Goal: Task Accomplishment & Management: Complete application form

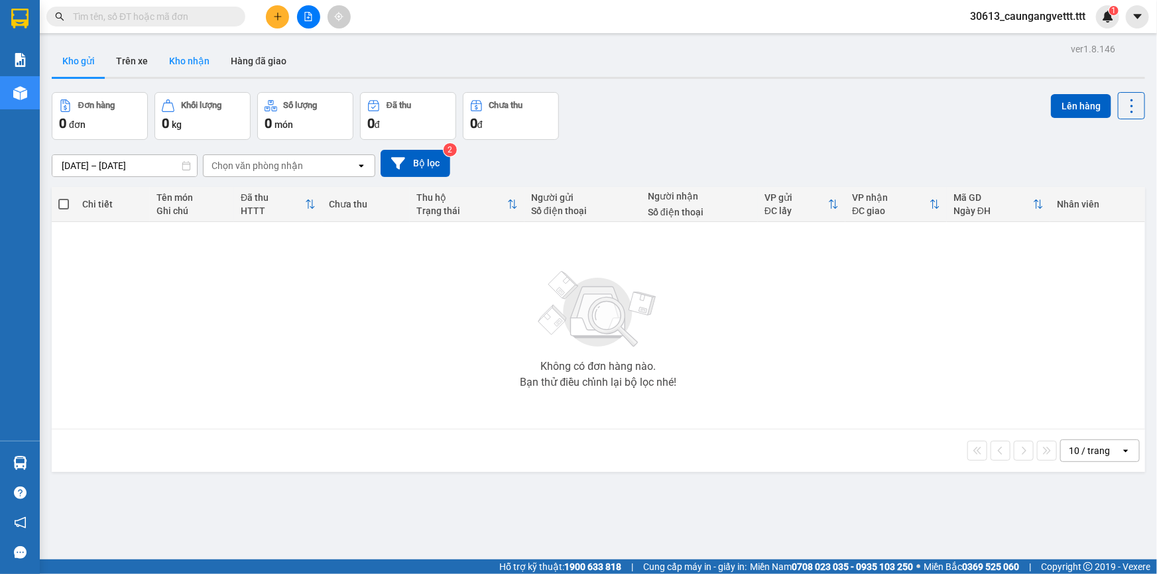
click at [183, 63] on button "Kho nhận" at bounding box center [189, 61] width 62 height 32
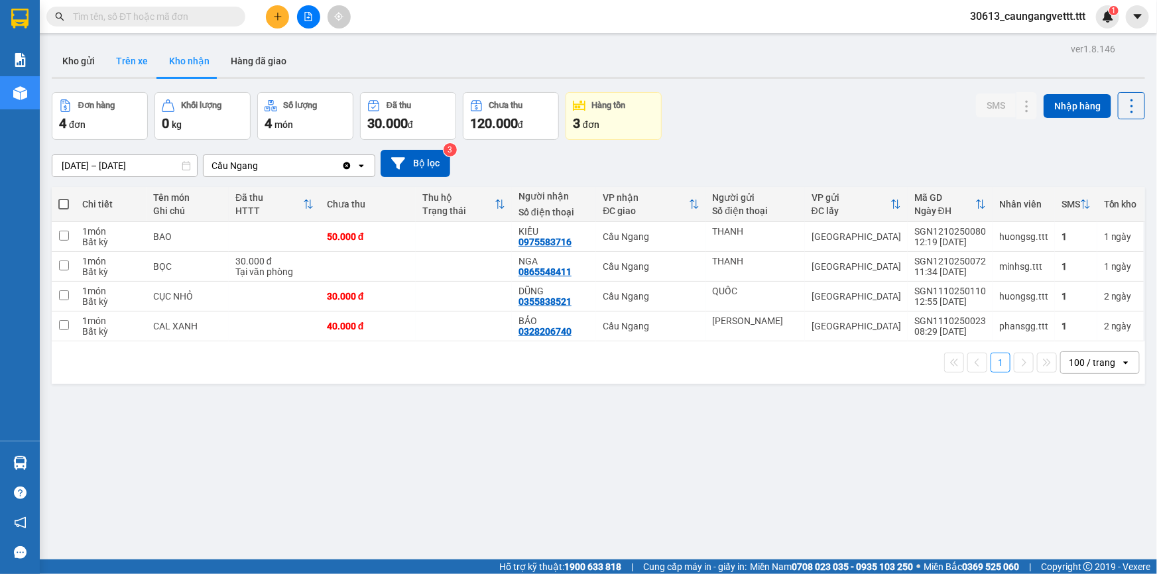
click at [134, 63] on button "Trên xe" at bounding box center [131, 61] width 53 height 32
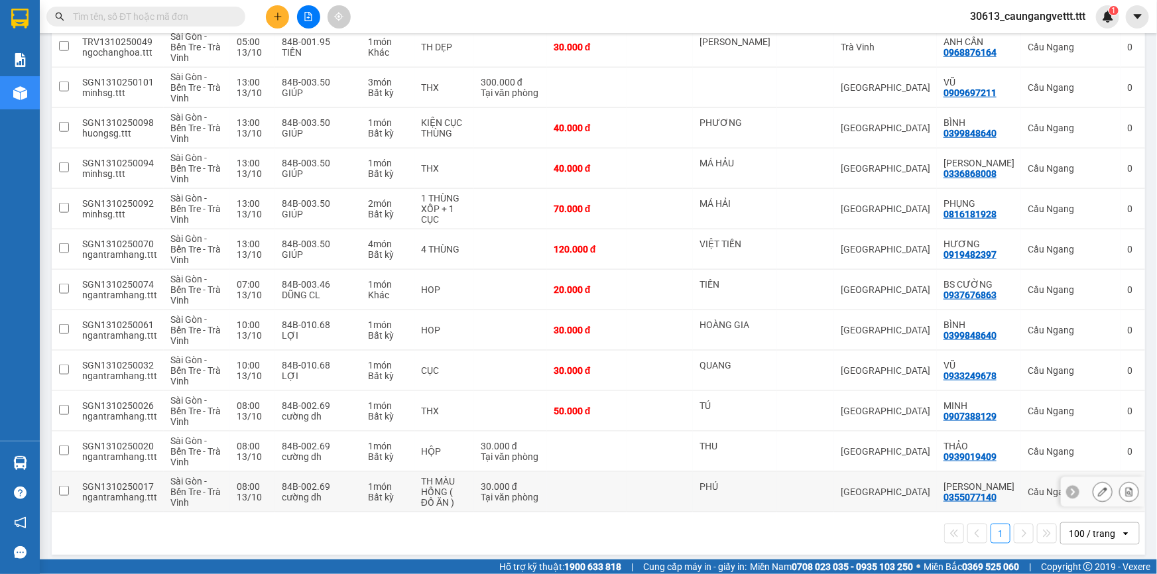
scroll to position [650, 0]
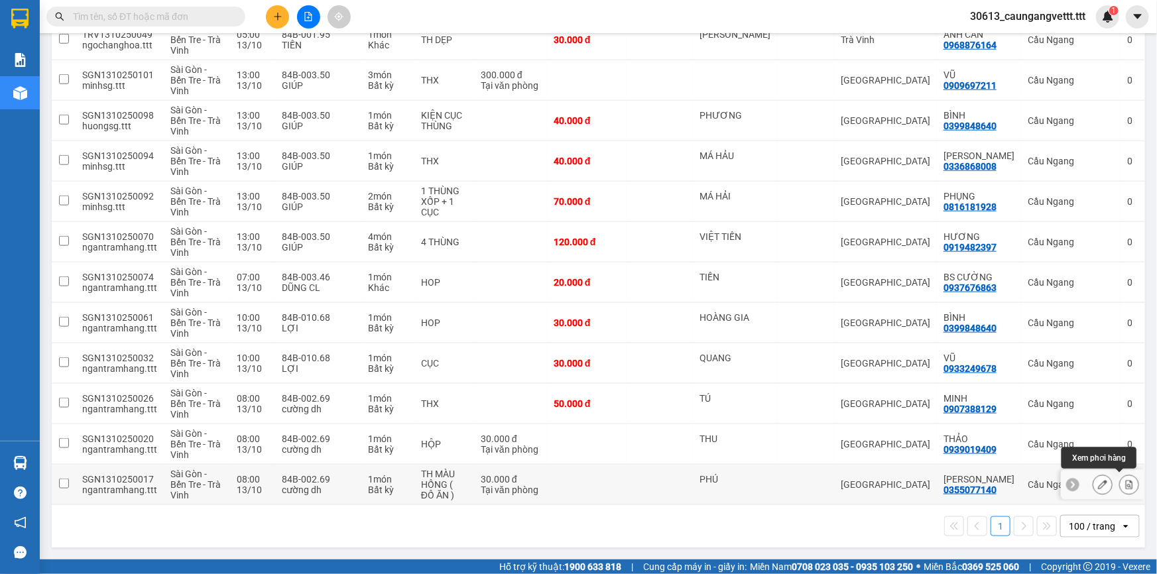
click at [1125, 480] on icon at bounding box center [1129, 484] width 9 height 9
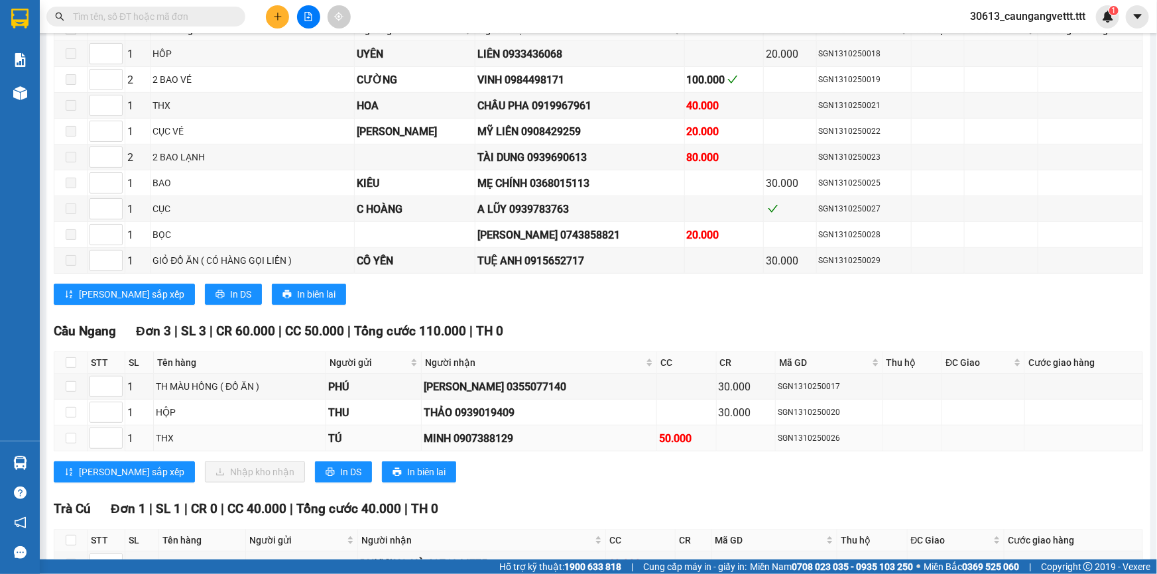
scroll to position [281, 0]
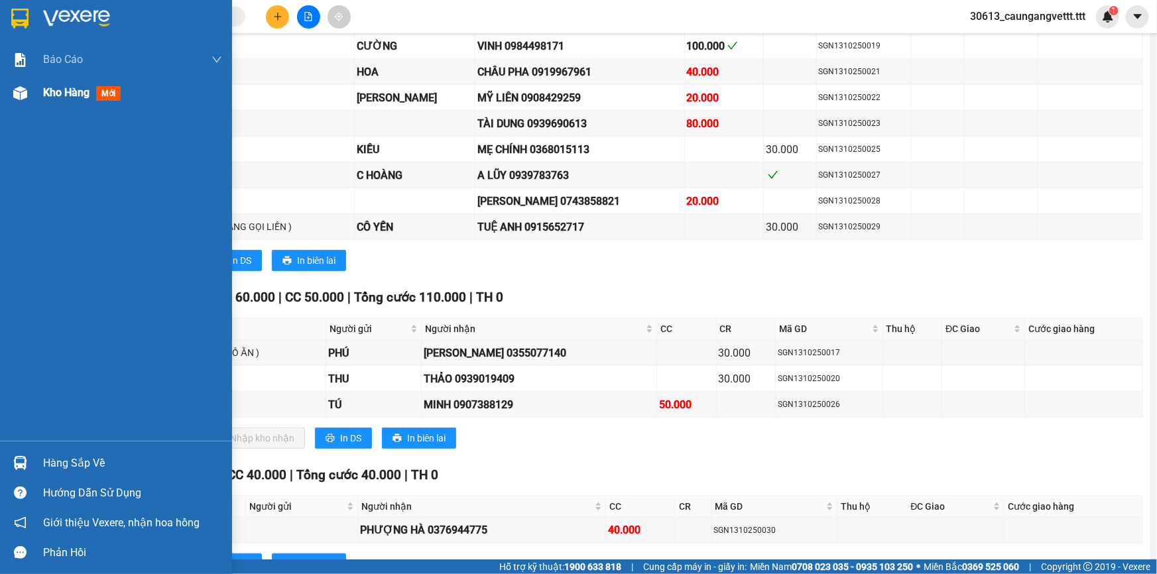
click at [45, 88] on span "Kho hàng" at bounding box center [66, 92] width 46 height 13
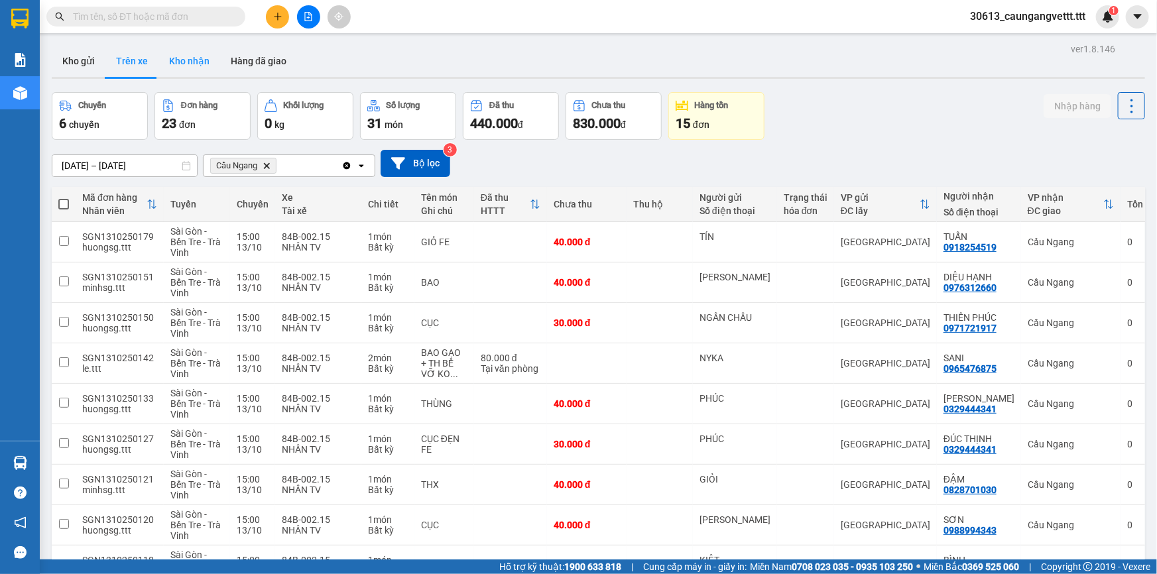
click at [190, 70] on button "Kho nhận" at bounding box center [189, 61] width 62 height 32
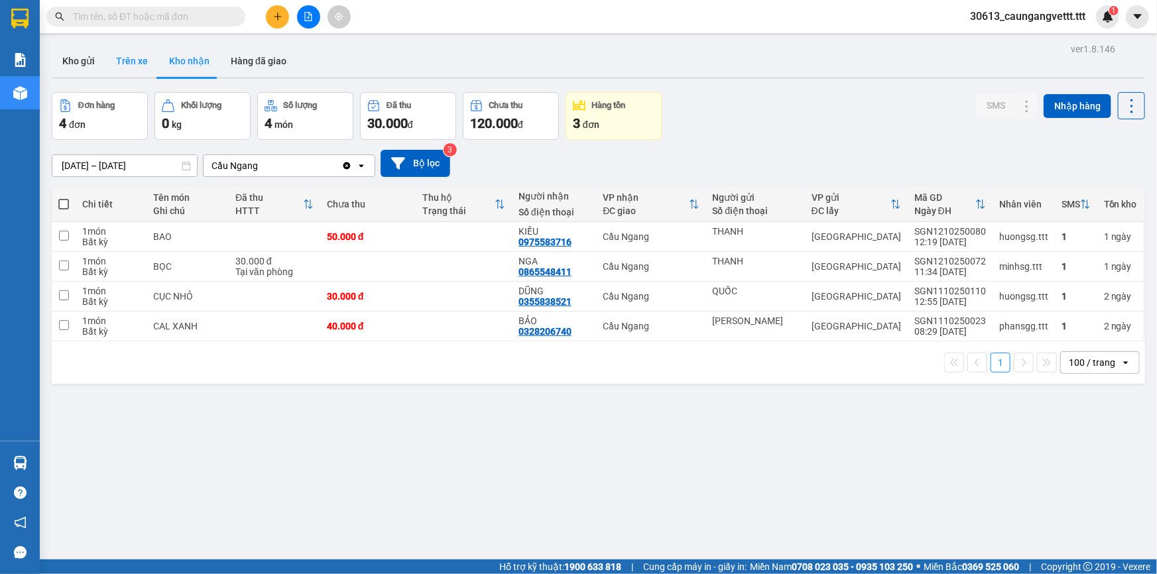
click at [129, 60] on button "Trên xe" at bounding box center [131, 61] width 53 height 32
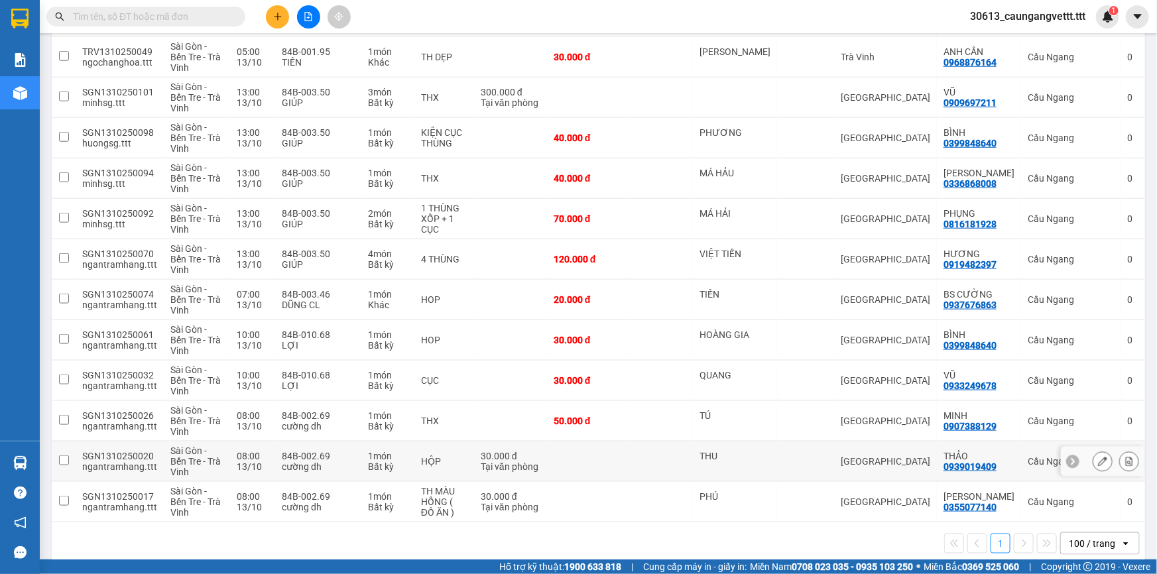
scroll to position [650, 0]
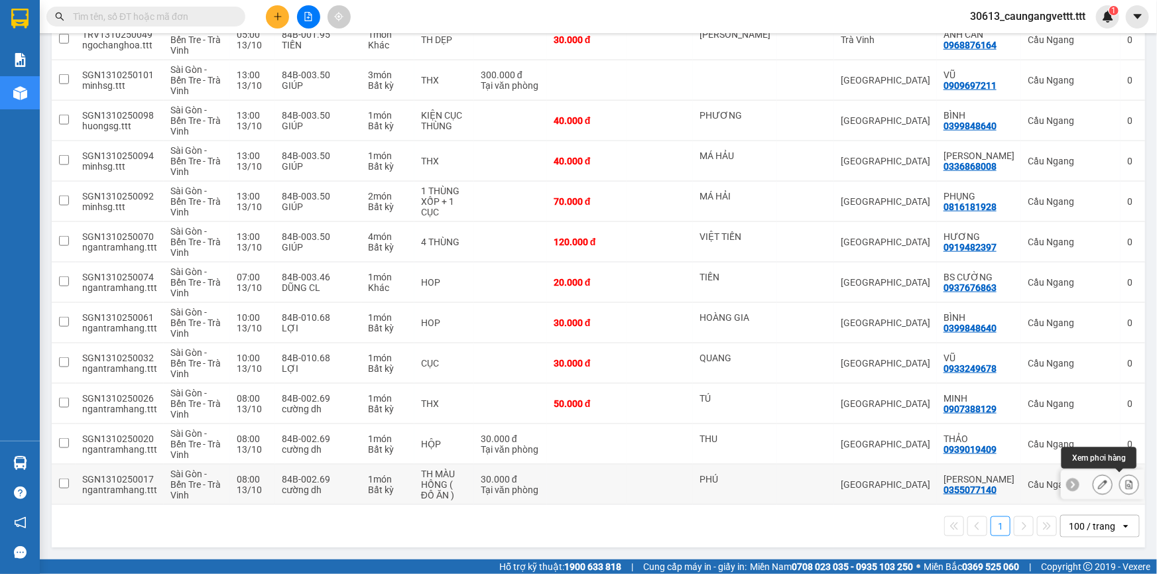
click at [1125, 480] on icon at bounding box center [1129, 484] width 9 height 9
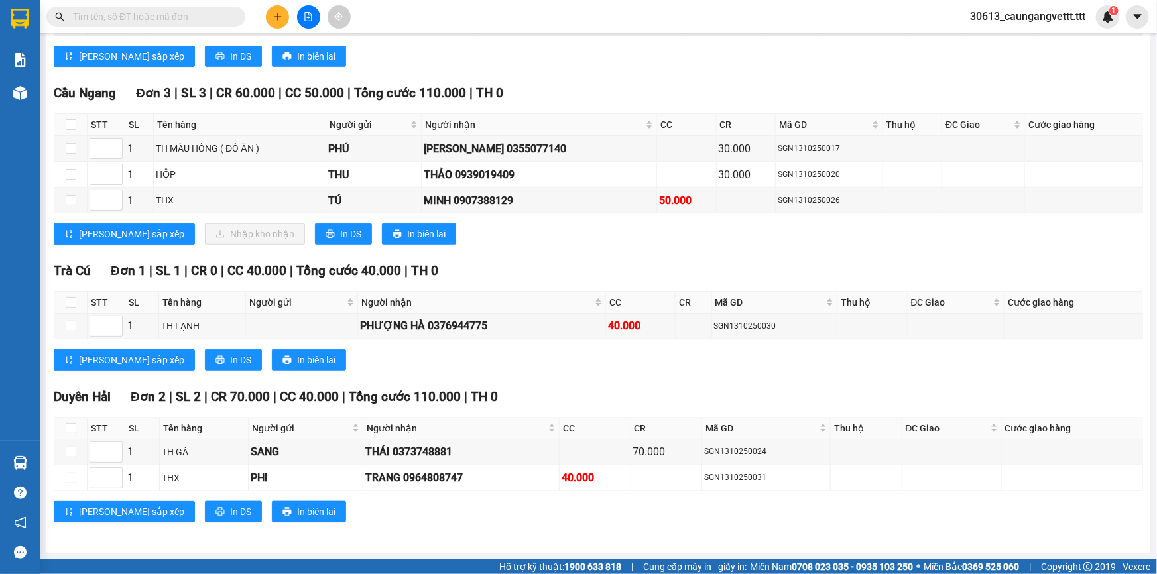
scroll to position [481, 0]
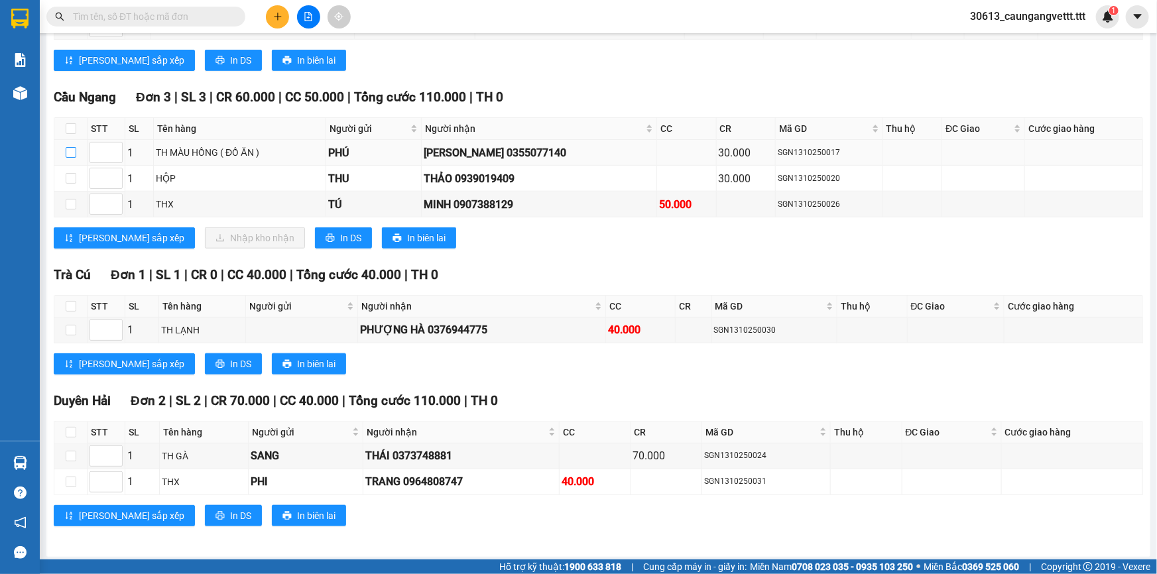
click at [72, 150] on input "checkbox" at bounding box center [71, 152] width 11 height 11
checkbox input "true"
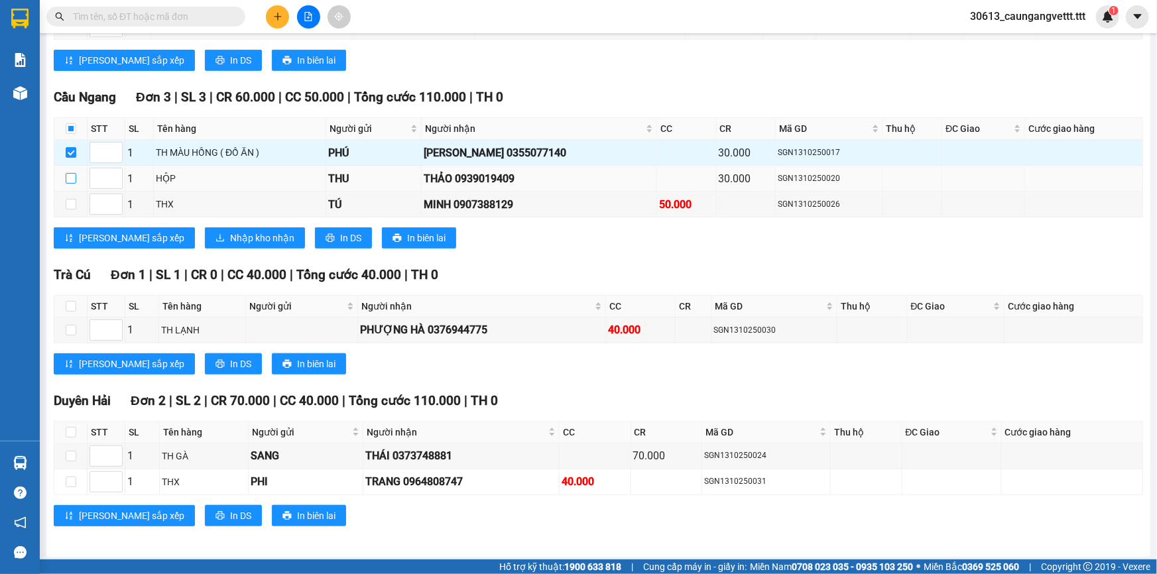
click at [67, 173] on input "checkbox" at bounding box center [71, 178] width 11 height 11
checkbox input "true"
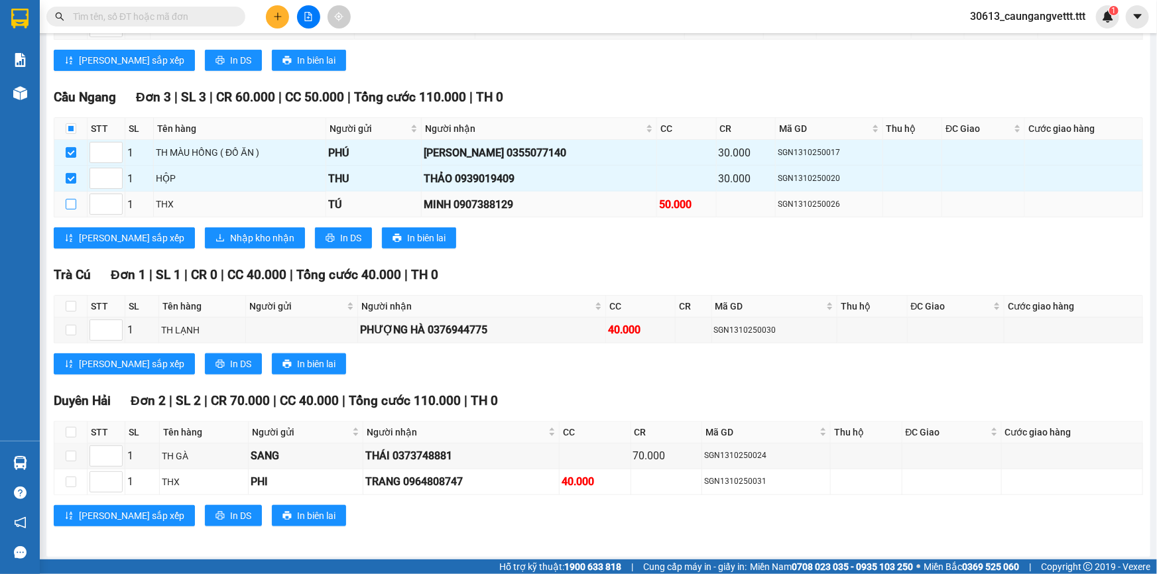
click at [70, 201] on input "checkbox" at bounding box center [71, 204] width 11 height 11
checkbox input "true"
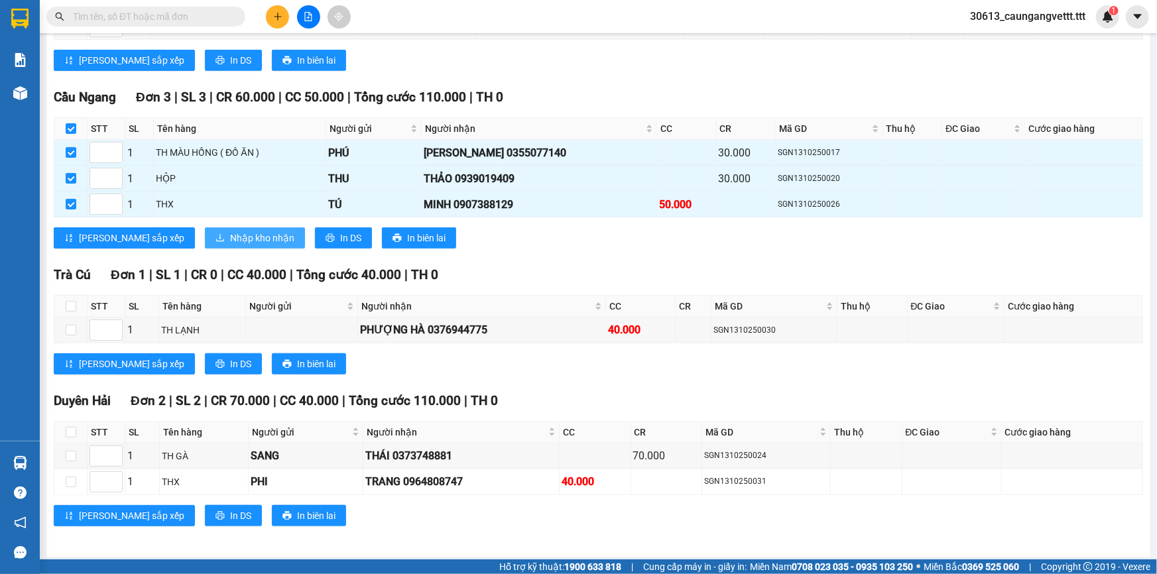
click at [230, 232] on span "Nhập kho nhận" at bounding box center [262, 238] width 64 height 15
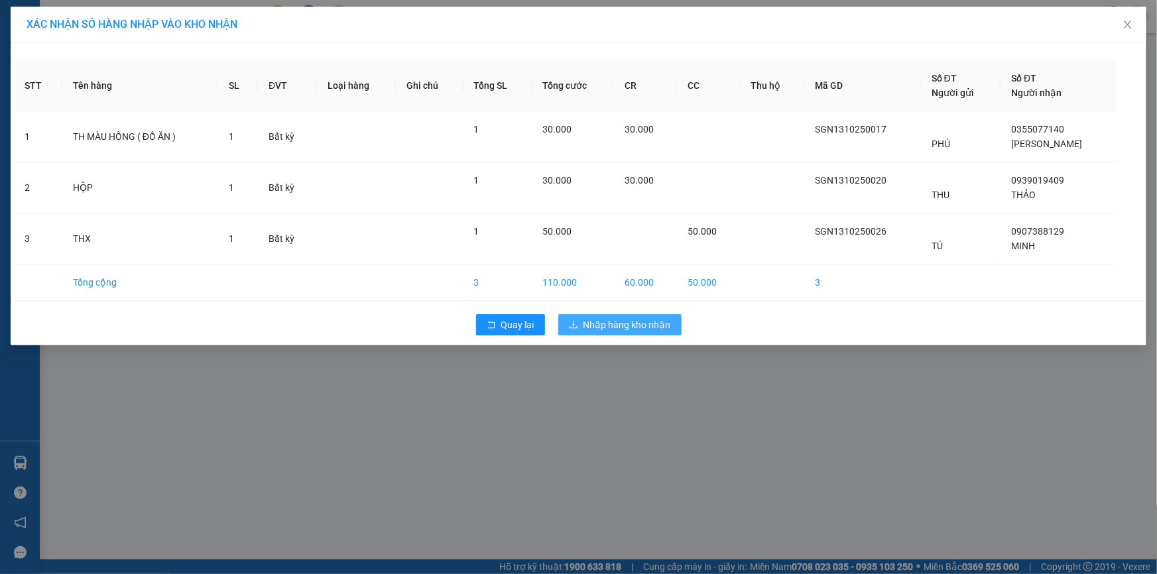
click at [623, 322] on span "Nhập hàng kho nhận" at bounding box center [627, 325] width 88 height 15
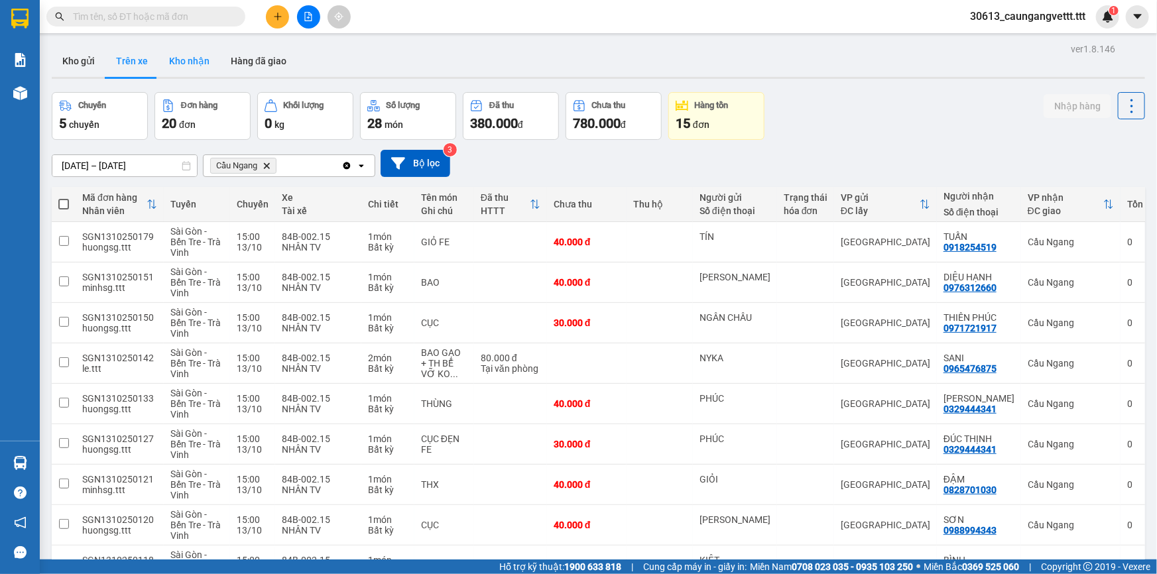
click at [187, 60] on button "Kho nhận" at bounding box center [189, 61] width 62 height 32
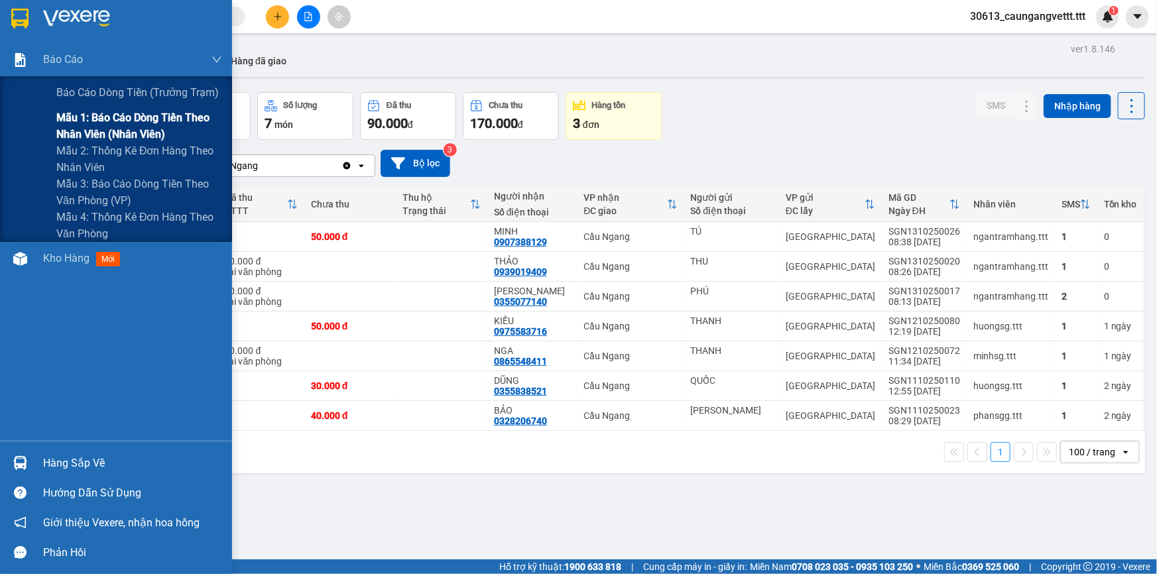
click at [99, 129] on span "Mẫu 1: Báo cáo dòng tiền theo nhân viên (nhân viên)" at bounding box center [139, 125] width 166 height 33
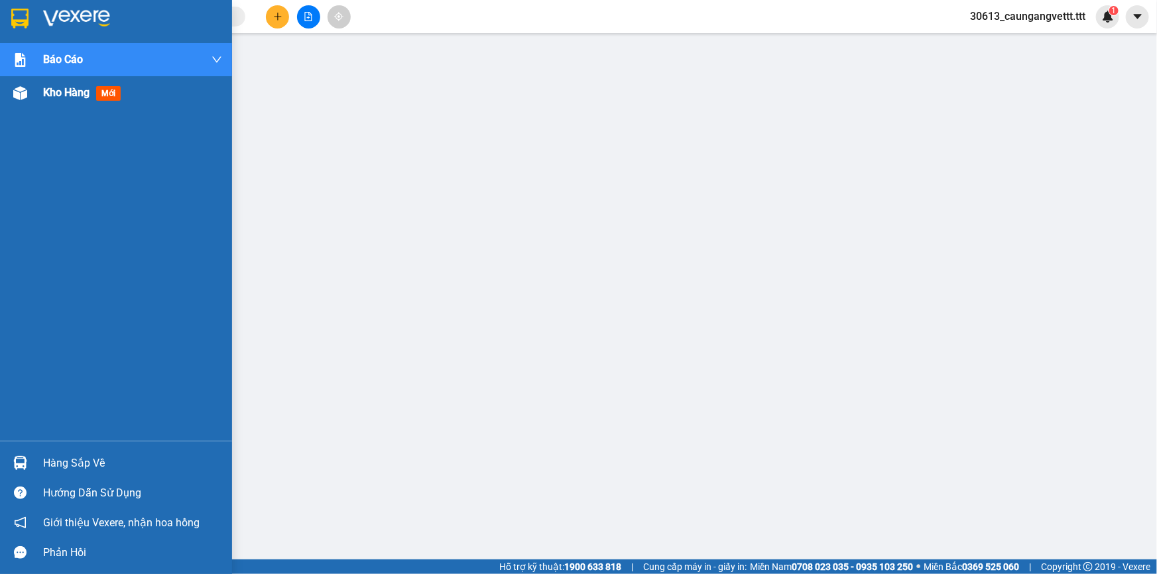
click at [46, 94] on span "Kho hàng" at bounding box center [66, 92] width 46 height 13
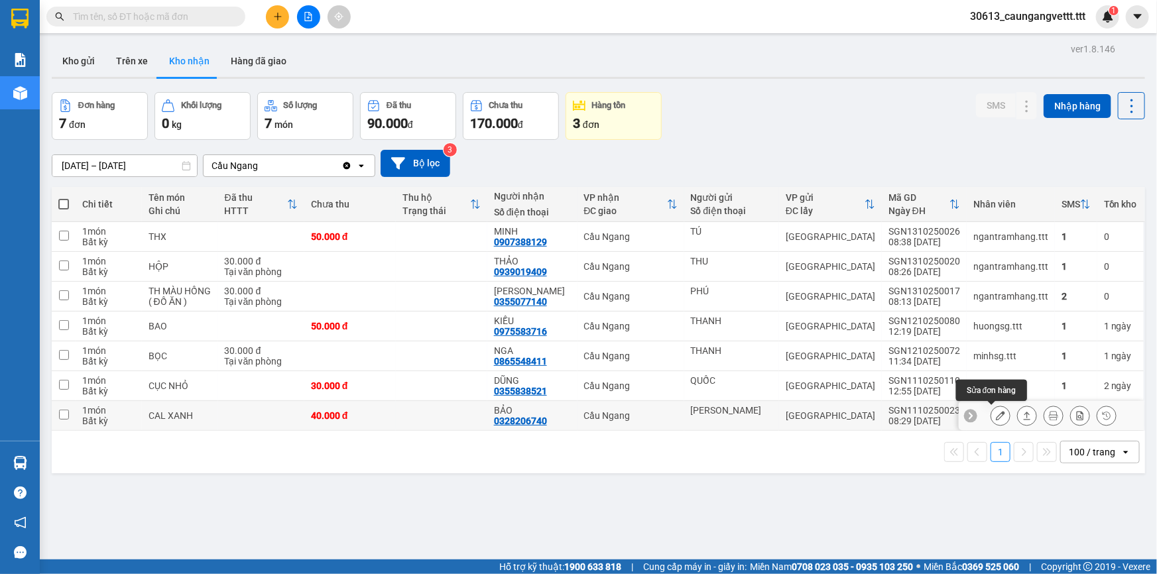
click at [996, 418] on icon at bounding box center [1000, 415] width 9 height 9
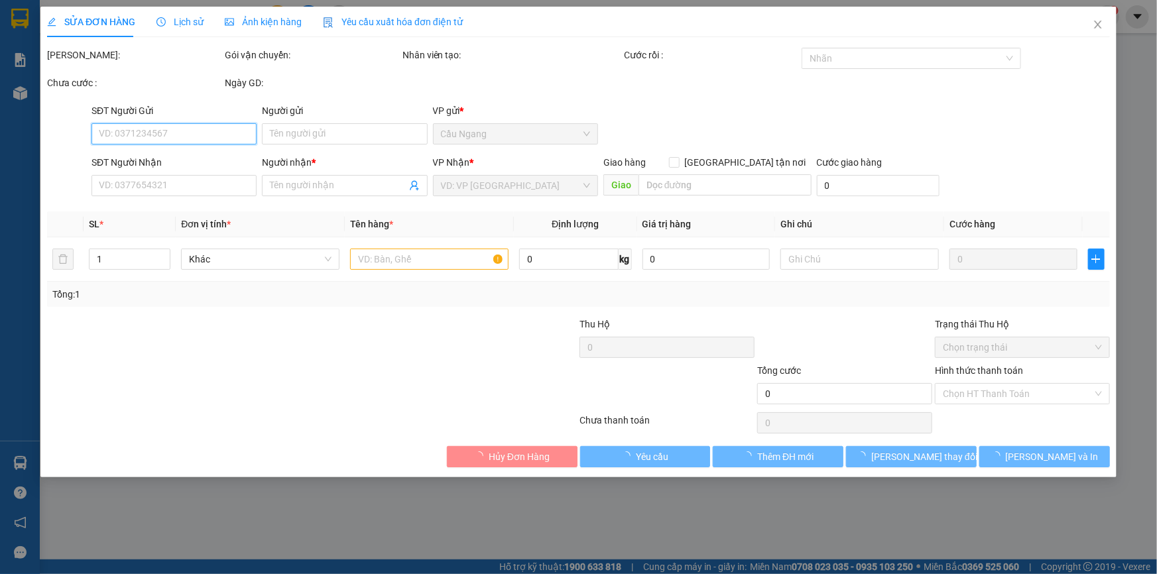
type input "[PERSON_NAME]"
type input "0328206740"
type input "BẢO"
type input "40.000"
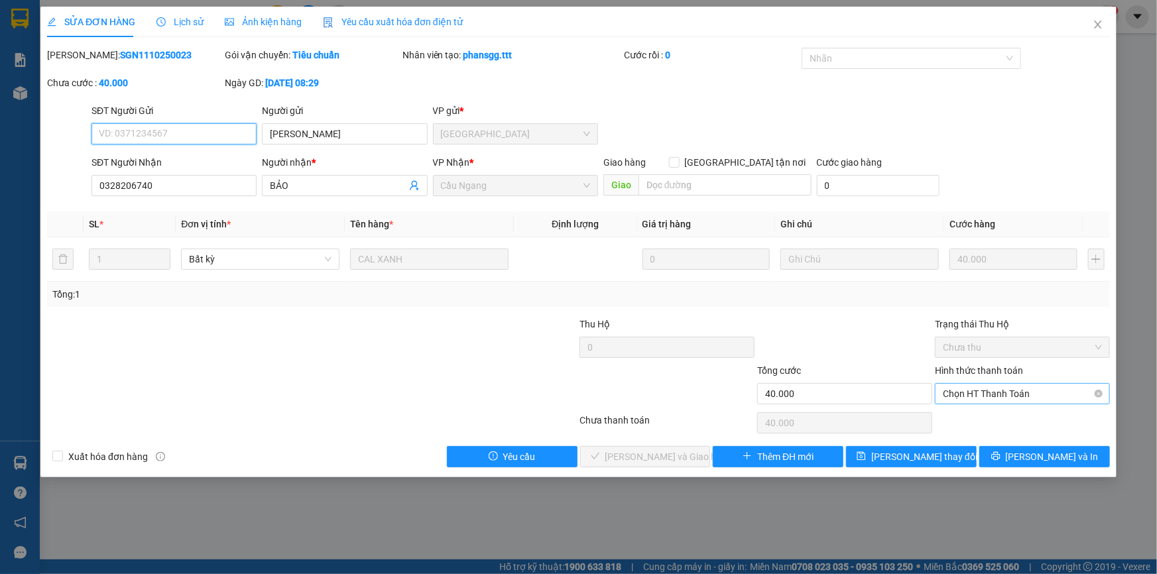
click at [1003, 394] on span "Chọn HT Thanh Toán" at bounding box center [1022, 394] width 159 height 20
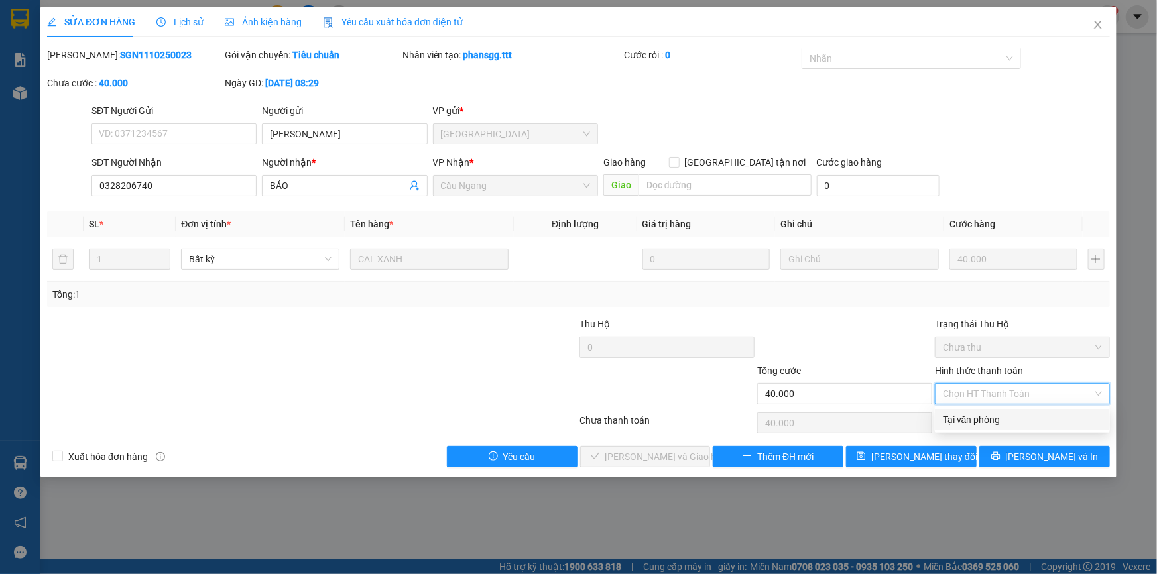
click at [999, 420] on div "Tại văn phòng" at bounding box center [1022, 419] width 159 height 15
type input "0"
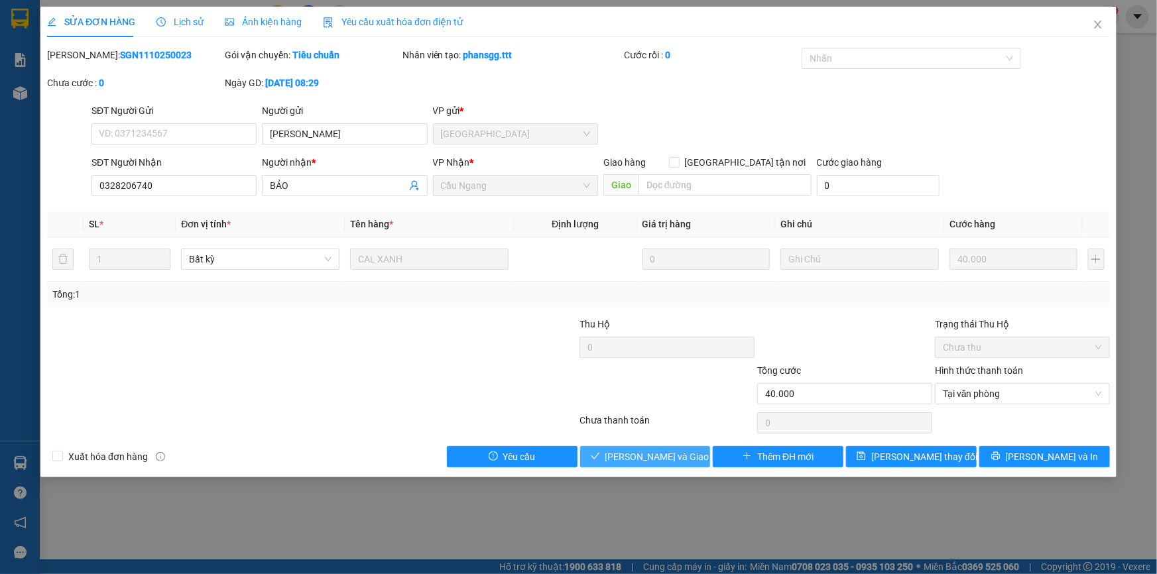
click at [675, 456] on span "[PERSON_NAME] và Giao hàng" at bounding box center [668, 457] width 127 height 15
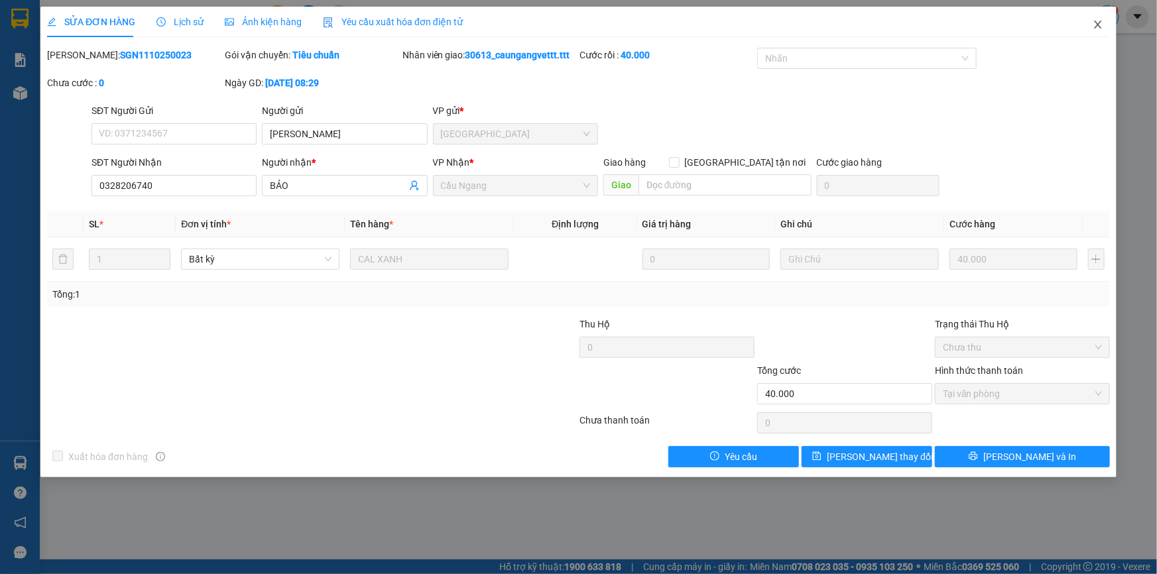
click at [1099, 23] on icon "close" at bounding box center [1098, 24] width 11 height 11
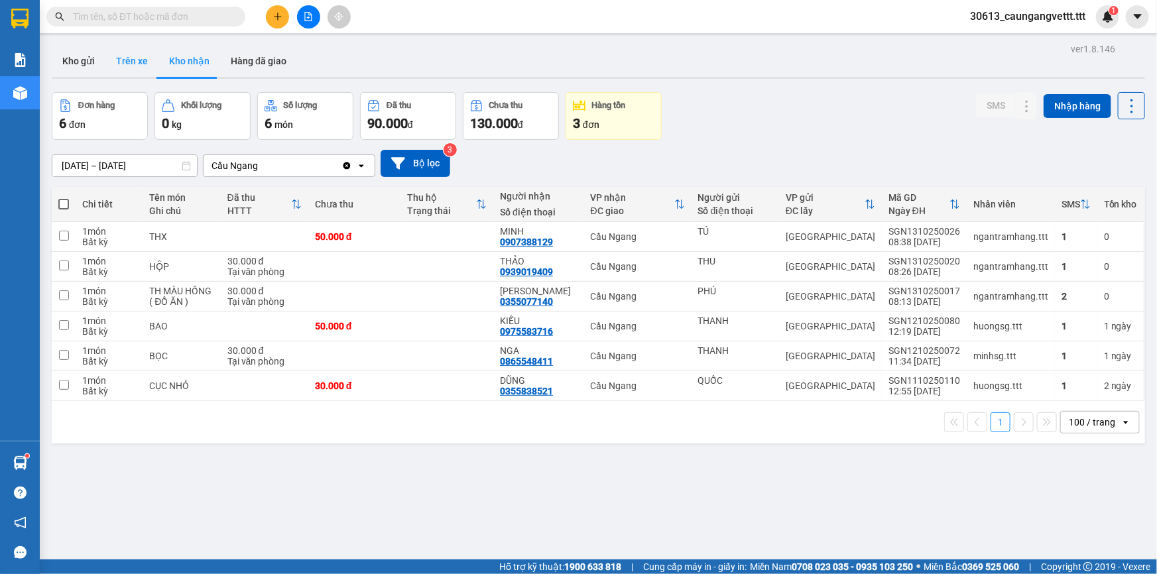
click at [133, 55] on button "Trên xe" at bounding box center [131, 61] width 53 height 32
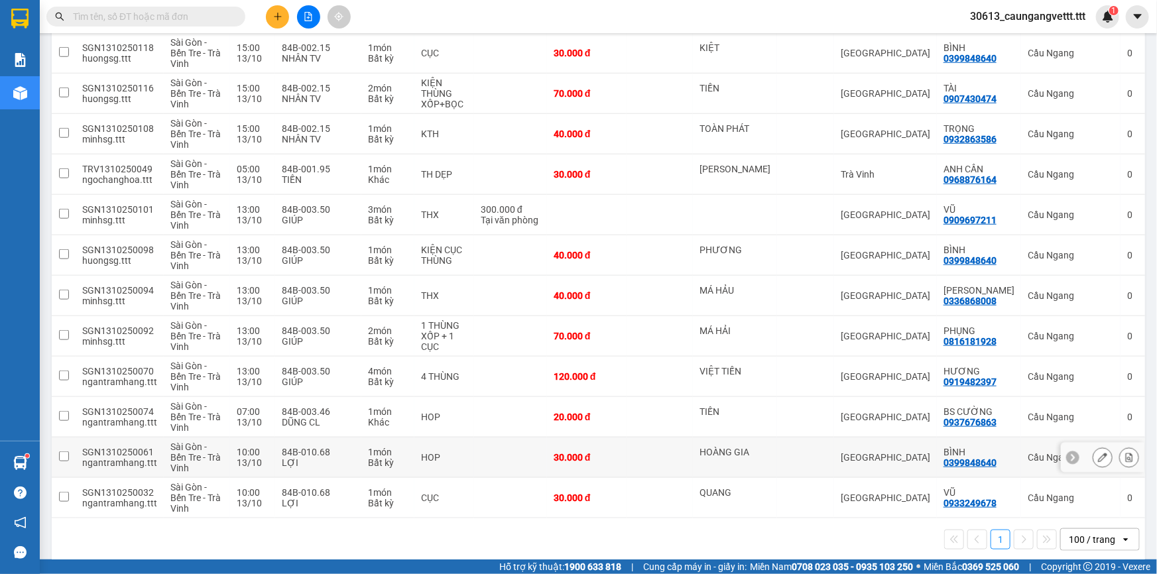
scroll to position [528, 0]
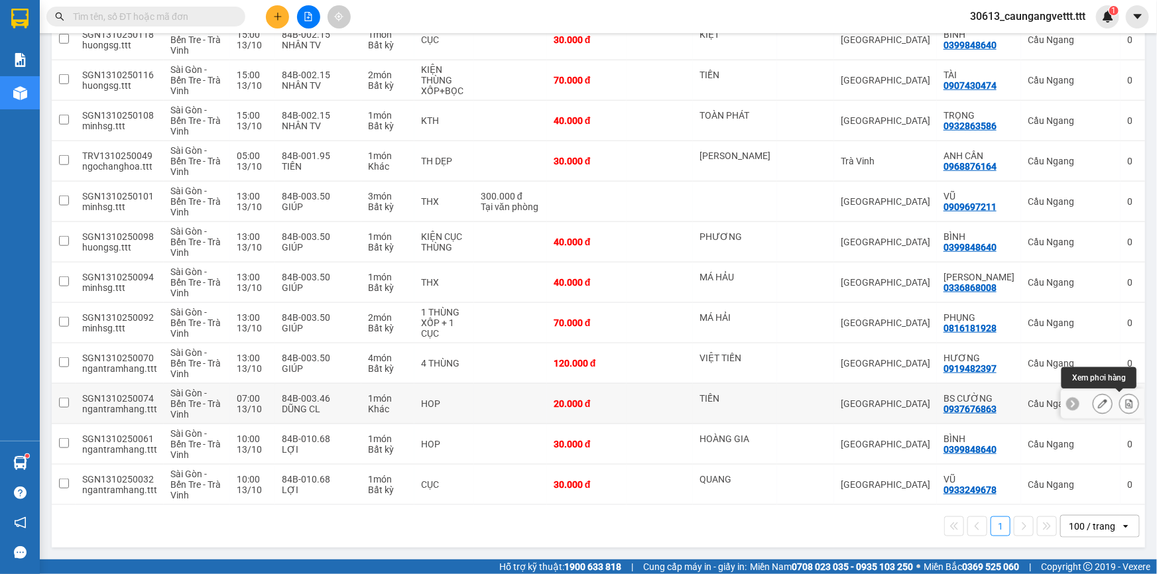
click at [1126, 400] on icon at bounding box center [1129, 403] width 7 height 9
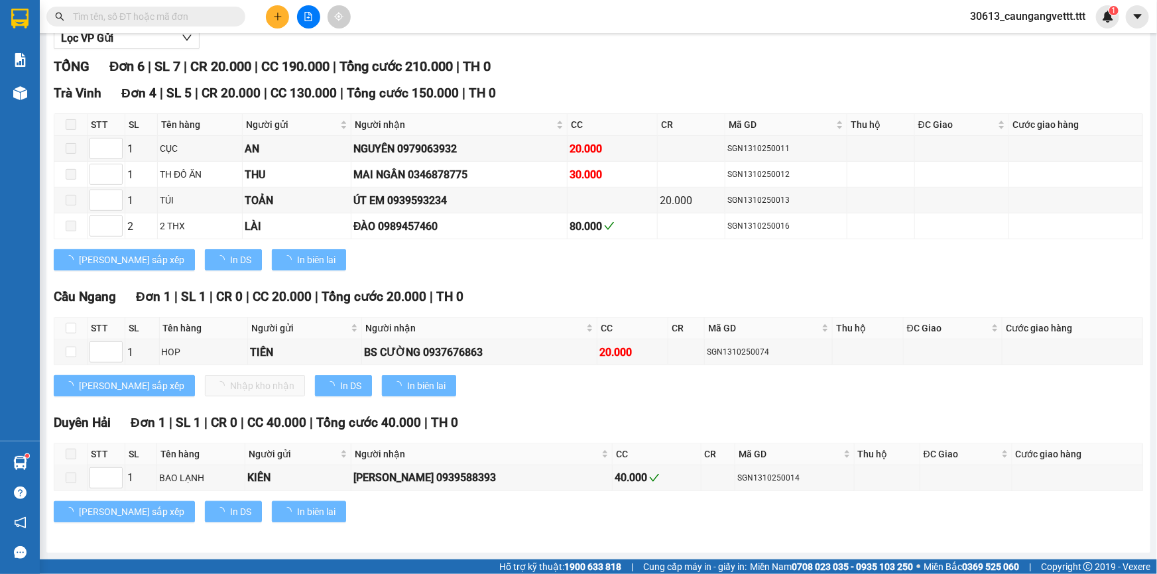
scroll to position [150, 0]
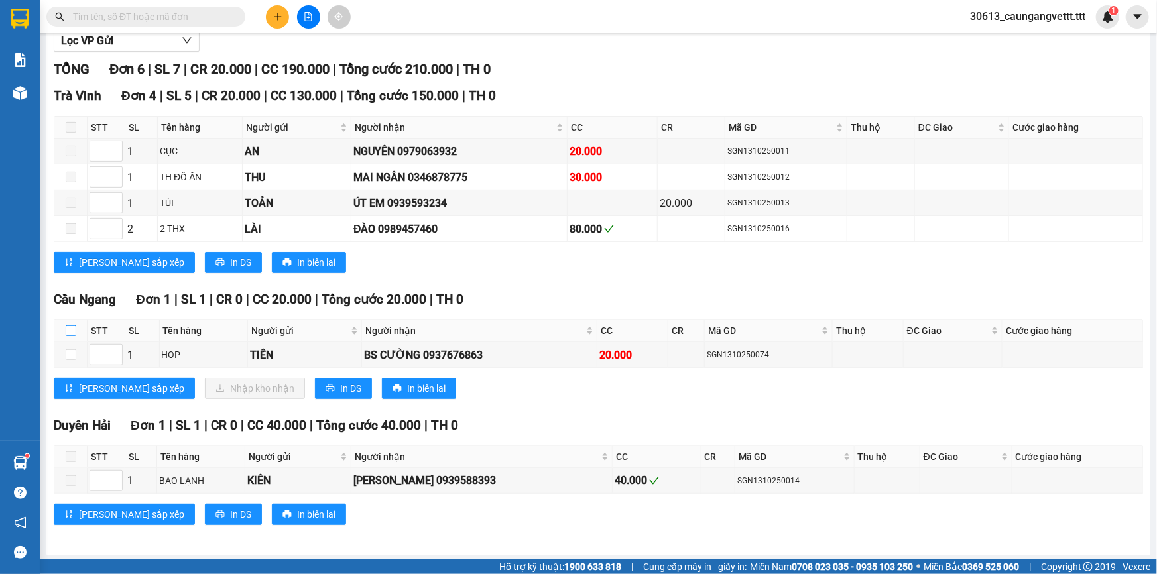
click at [67, 324] on label at bounding box center [71, 331] width 11 height 15
click at [67, 326] on input "checkbox" at bounding box center [71, 331] width 11 height 11
checkbox input "true"
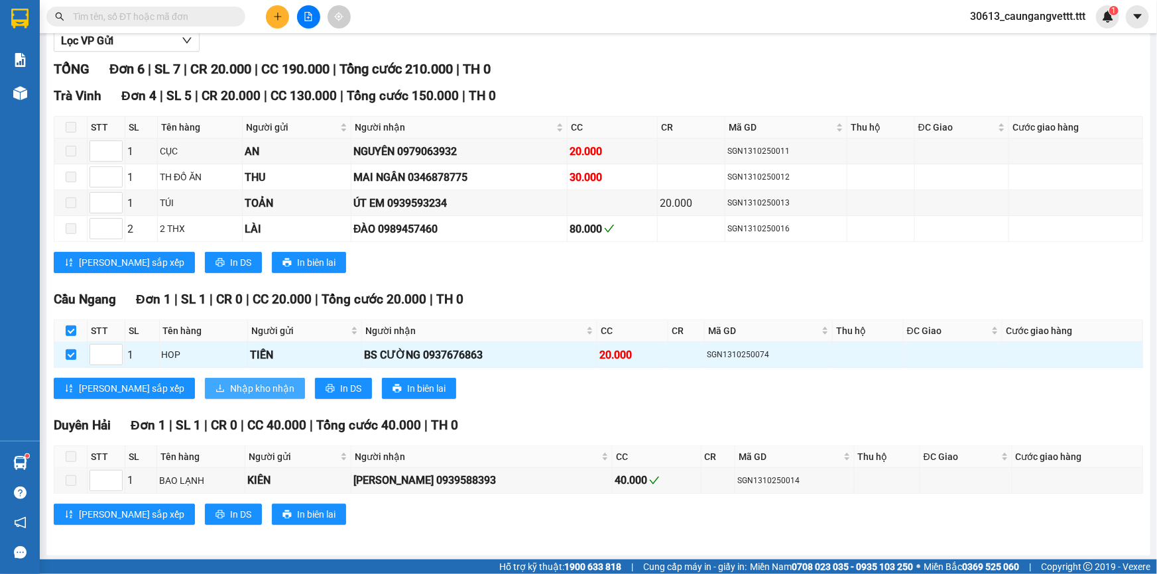
click at [230, 385] on span "Nhập kho nhận" at bounding box center [262, 388] width 64 height 15
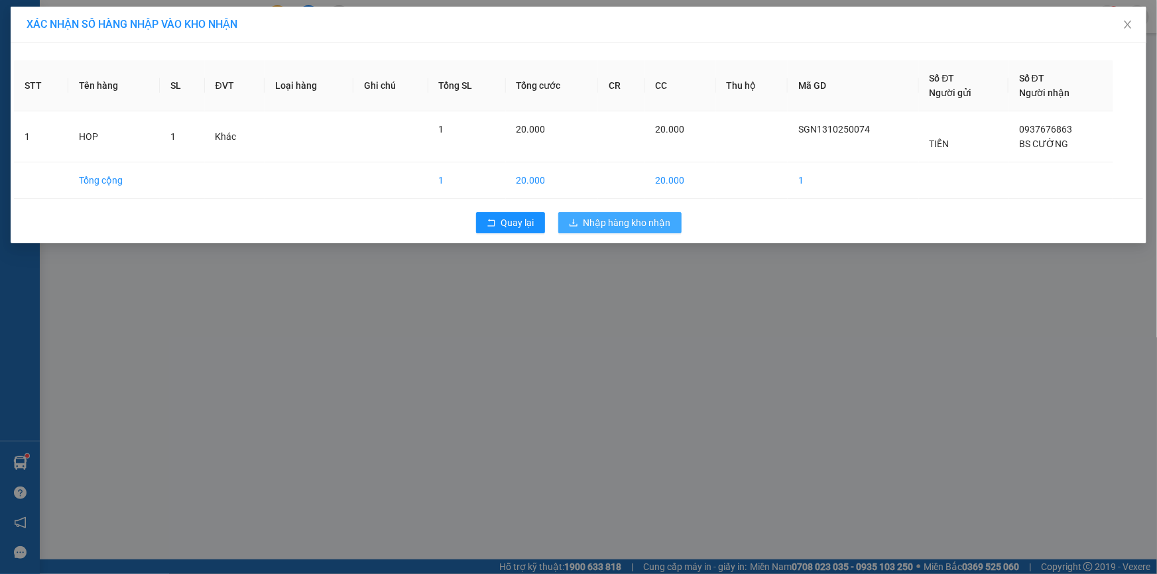
click at [639, 219] on span "Nhập hàng kho nhận" at bounding box center [627, 222] width 88 height 15
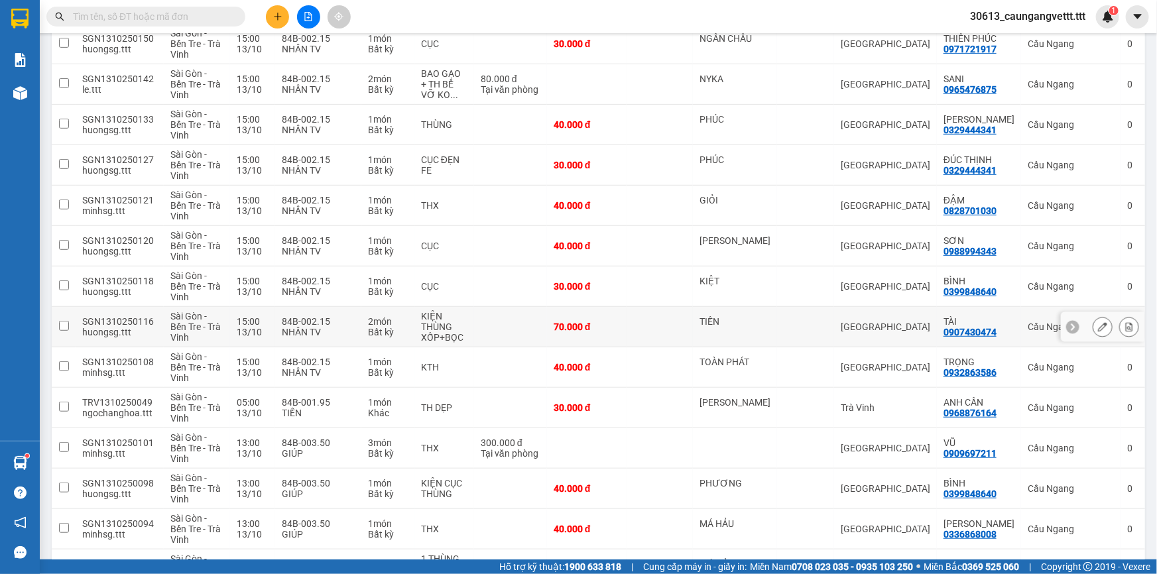
scroll to position [287, 0]
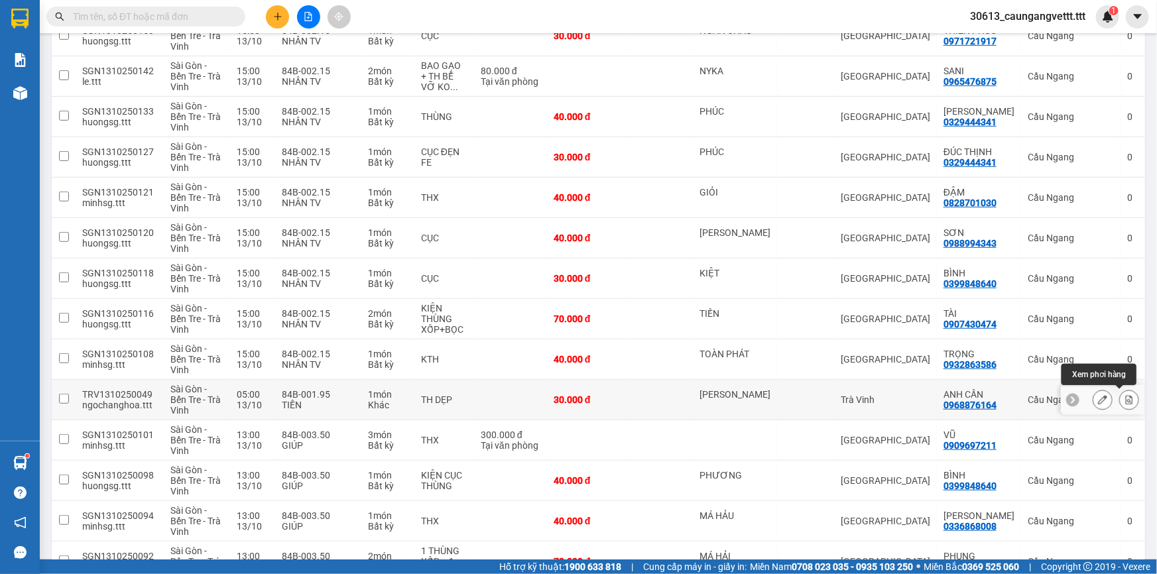
click at [1126, 398] on icon at bounding box center [1129, 399] width 7 height 9
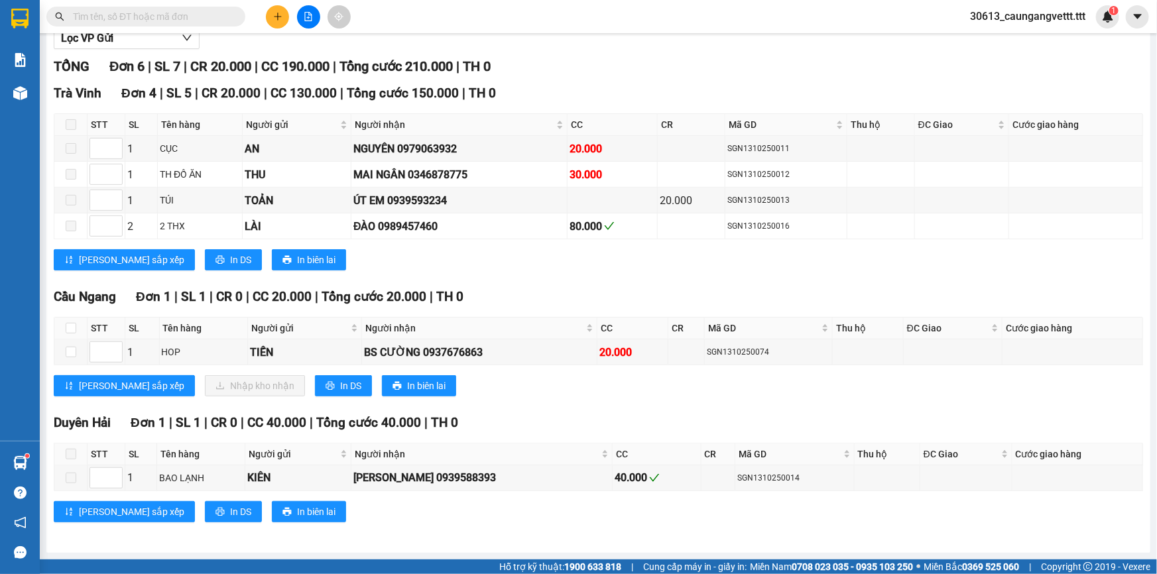
scroll to position [150, 0]
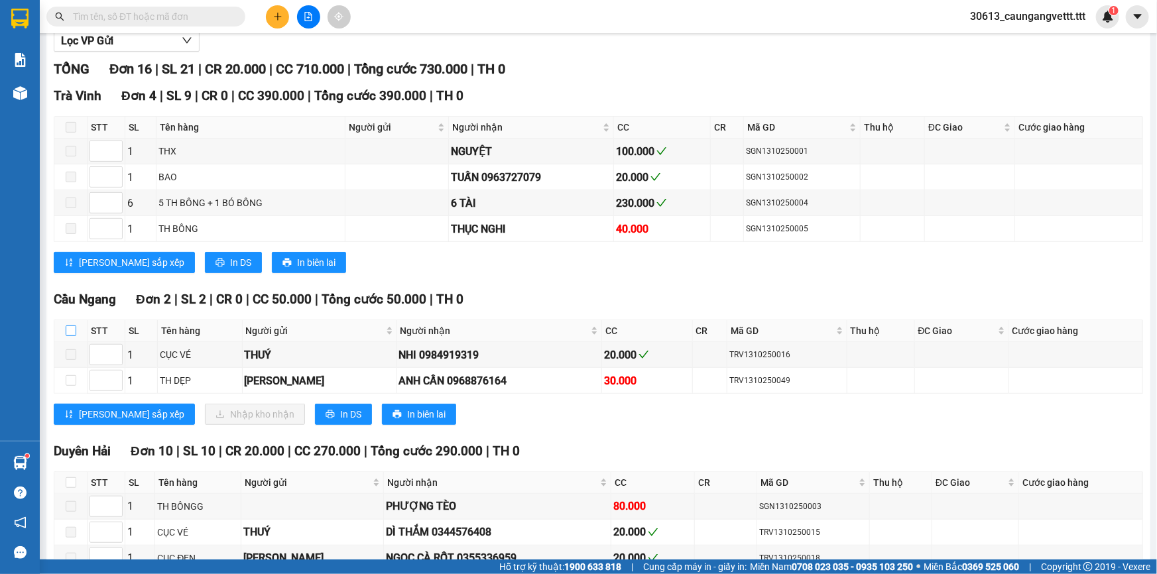
click at [71, 328] on input "checkbox" at bounding box center [71, 331] width 11 height 11
checkbox input "true"
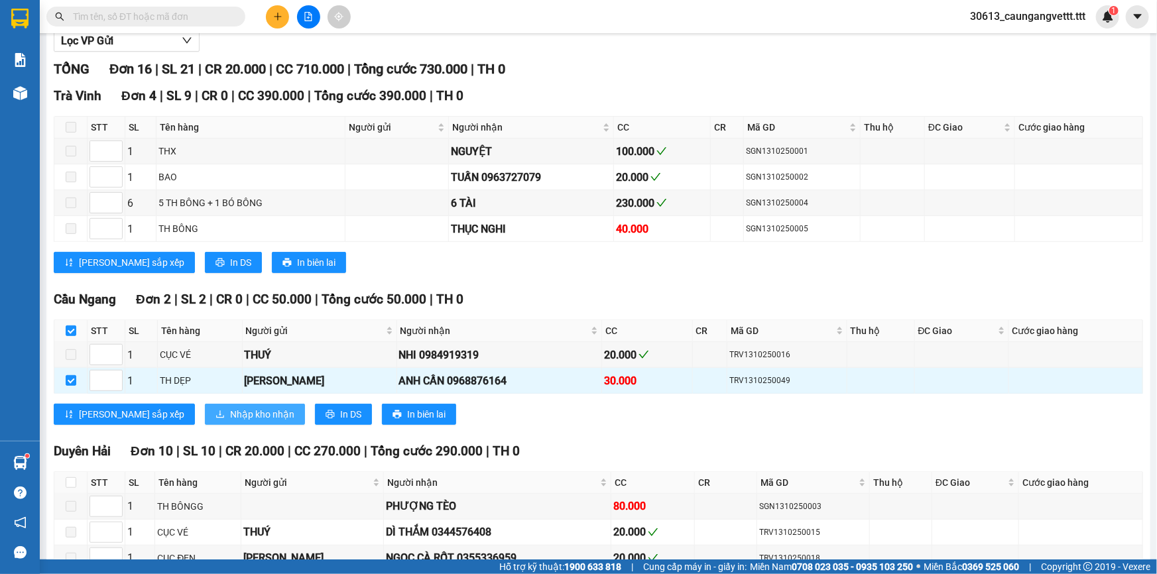
click at [230, 410] on span "Nhập kho nhận" at bounding box center [262, 414] width 64 height 15
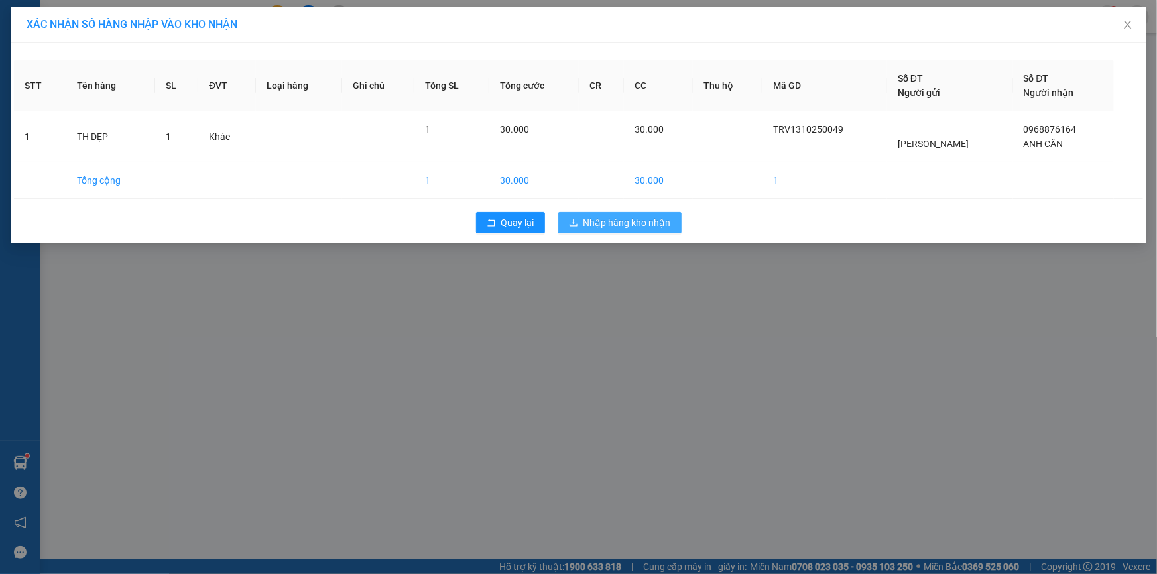
click at [647, 222] on span "Nhập hàng kho nhận" at bounding box center [627, 222] width 88 height 15
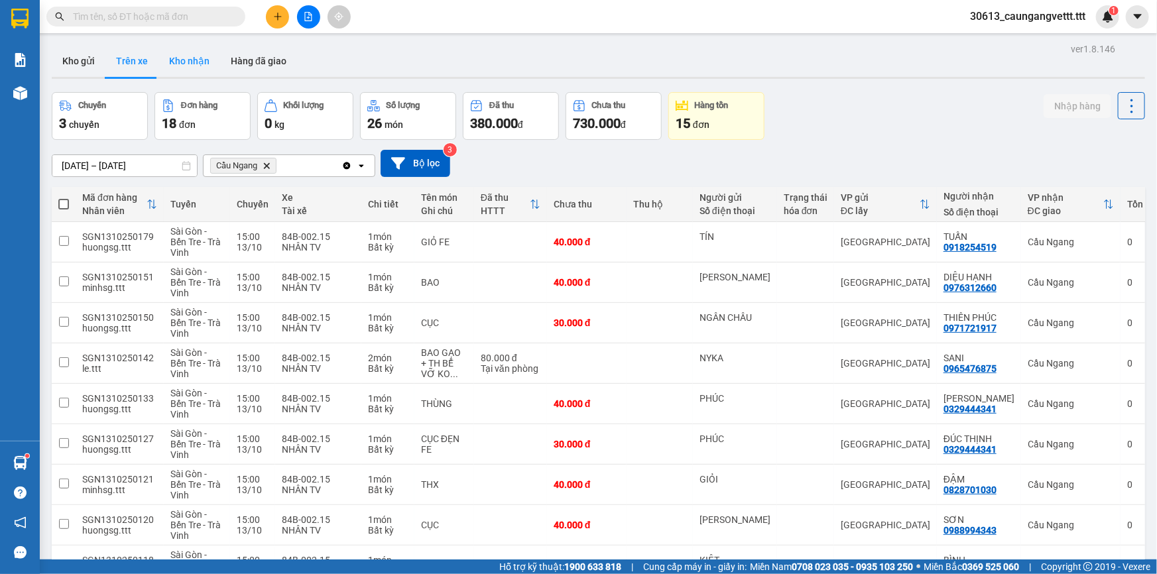
click at [188, 60] on button "Kho nhận" at bounding box center [189, 61] width 62 height 32
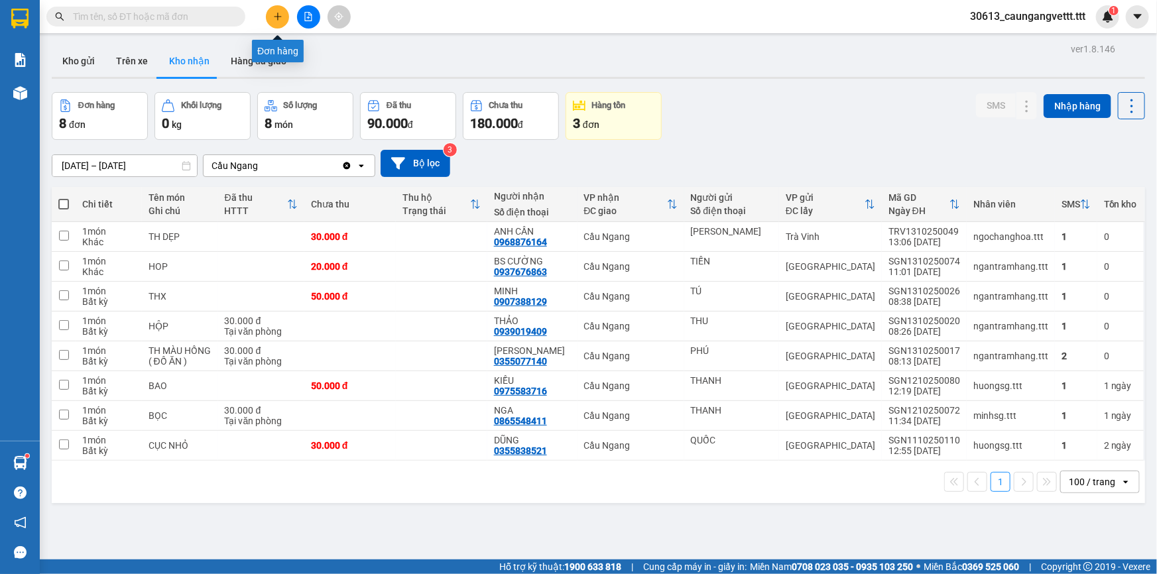
click at [272, 17] on button at bounding box center [277, 16] width 23 height 23
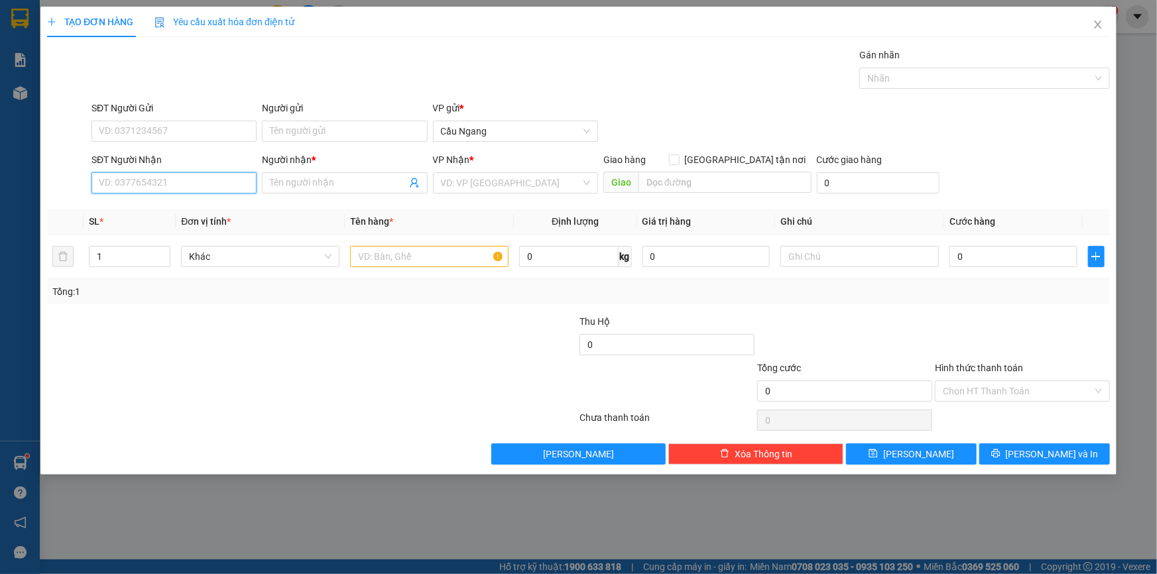
click at [184, 181] on input "SĐT Người Nhận" at bounding box center [174, 182] width 165 height 21
click at [184, 210] on div "0377322133 - PHƯƠNG" at bounding box center [173, 209] width 149 height 15
type input "0377322133"
type input "PHƯƠNG"
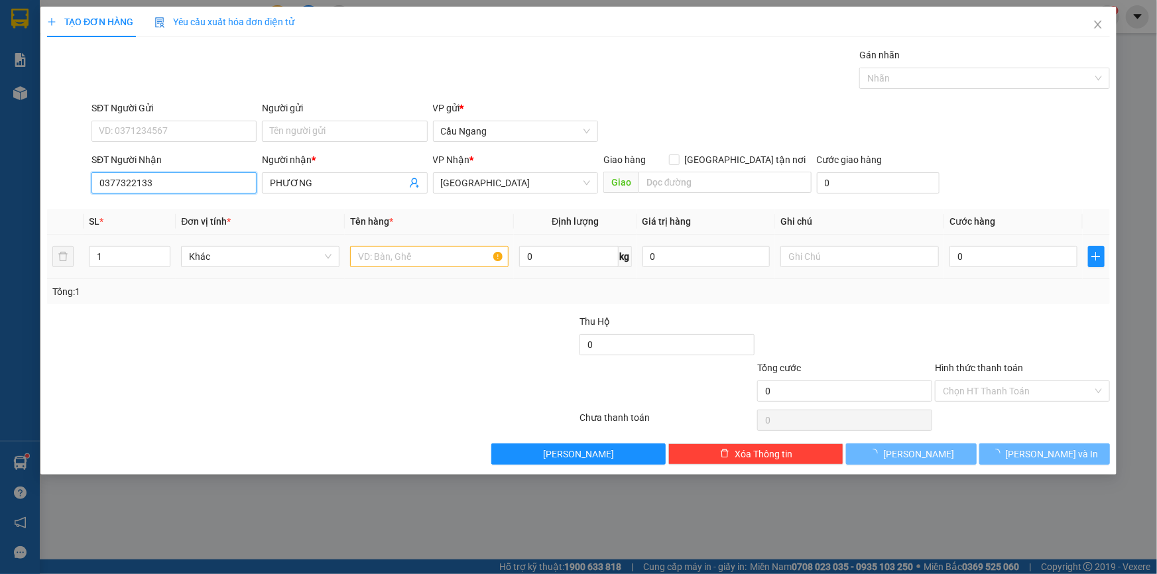
type input "0377322133"
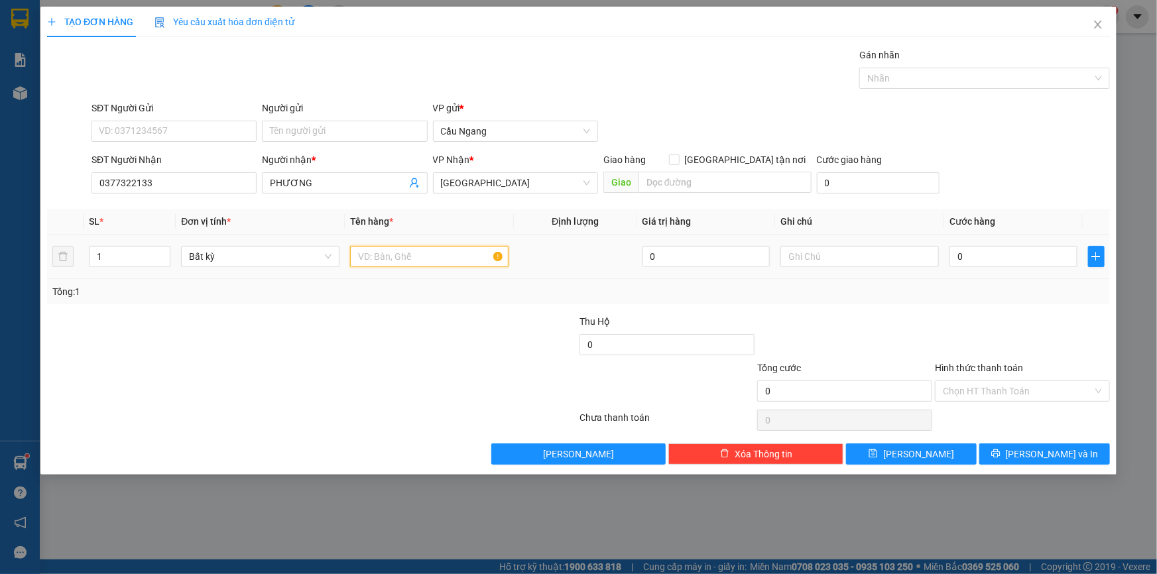
click at [400, 254] on input "text" at bounding box center [429, 256] width 158 height 21
type input "CỤC"
click at [1012, 255] on input "0" at bounding box center [1013, 256] width 128 height 21
type input "3"
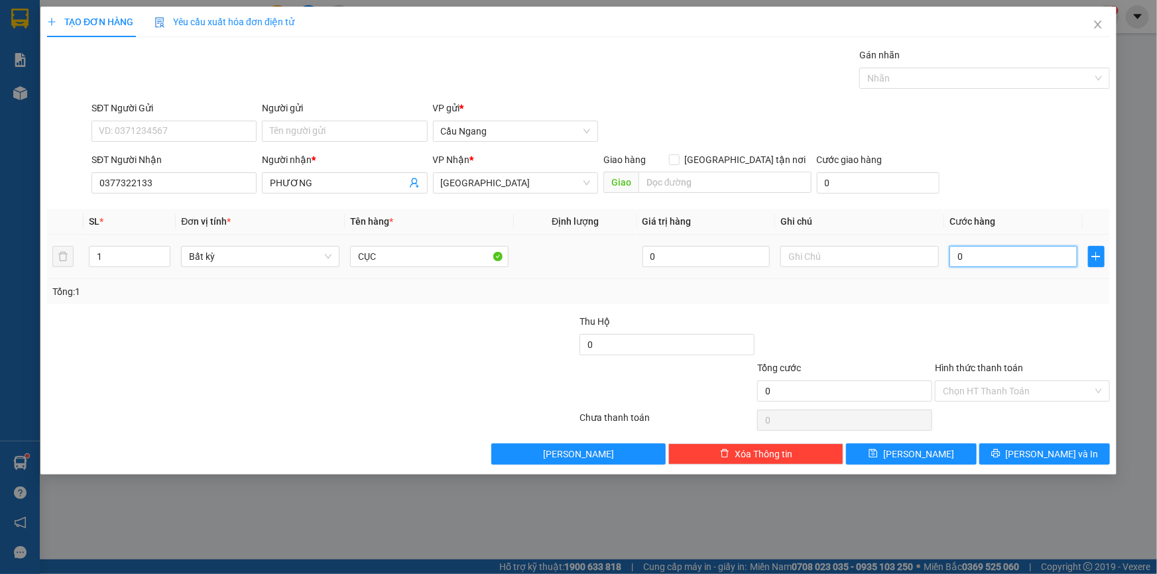
type input "3"
type input "30"
type input "300"
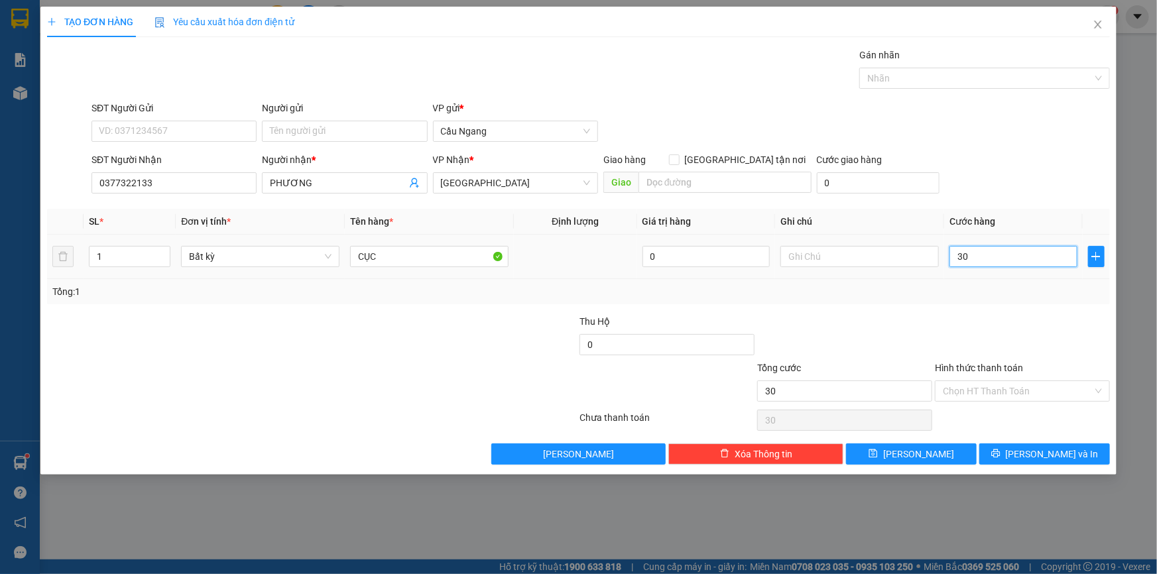
type input "300"
type input "3.000"
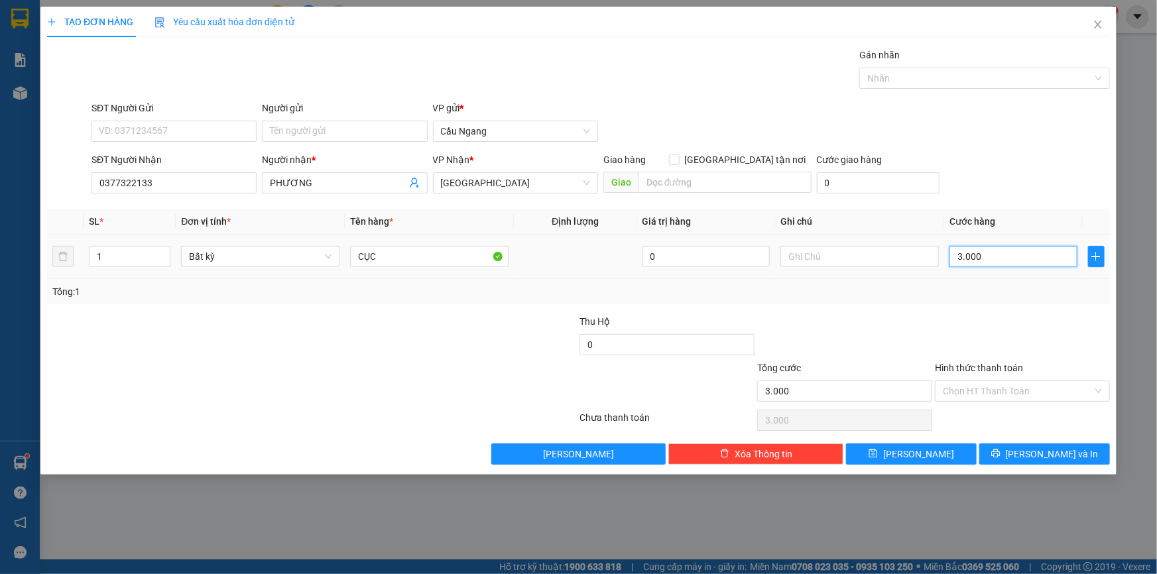
type input "30.000"
click at [1038, 452] on span "[PERSON_NAME] và In" at bounding box center [1052, 454] width 93 height 15
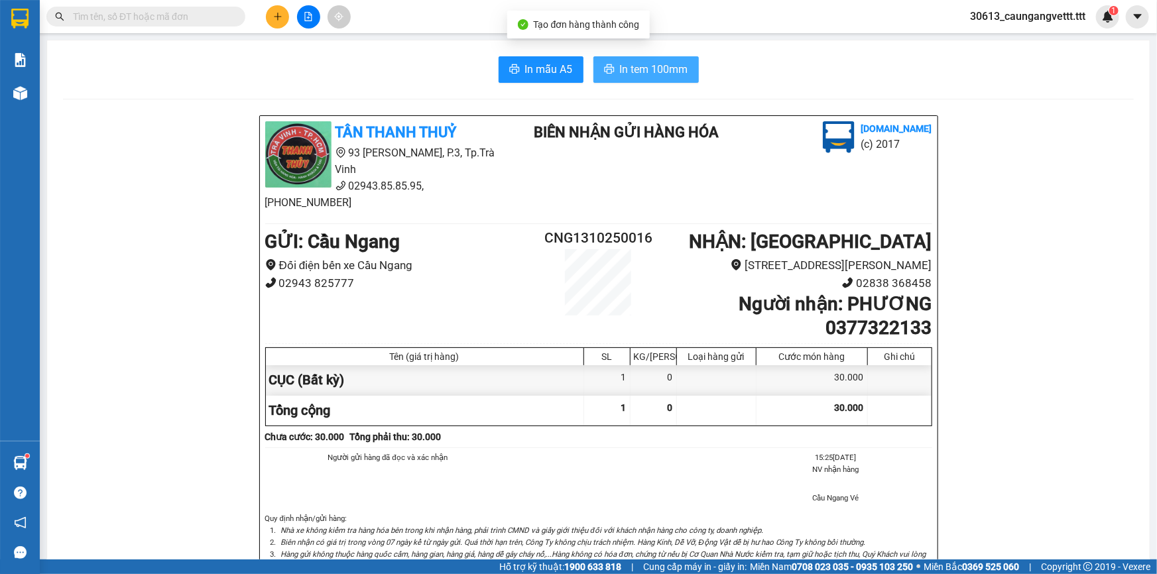
click at [641, 69] on span "In tem 100mm" at bounding box center [654, 69] width 68 height 17
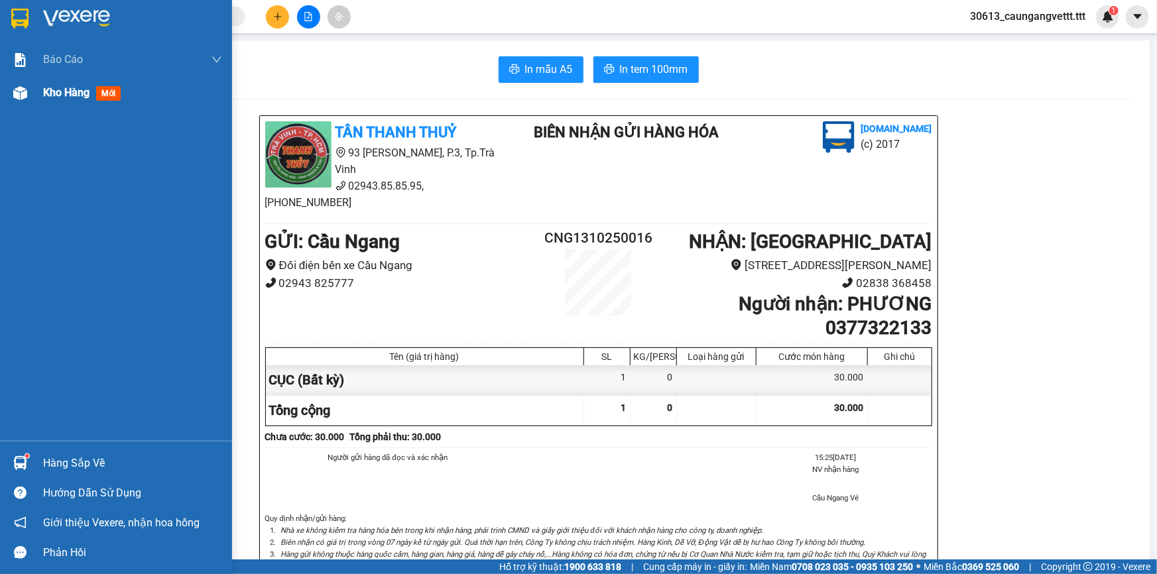
click at [46, 95] on span "Kho hàng" at bounding box center [66, 92] width 46 height 13
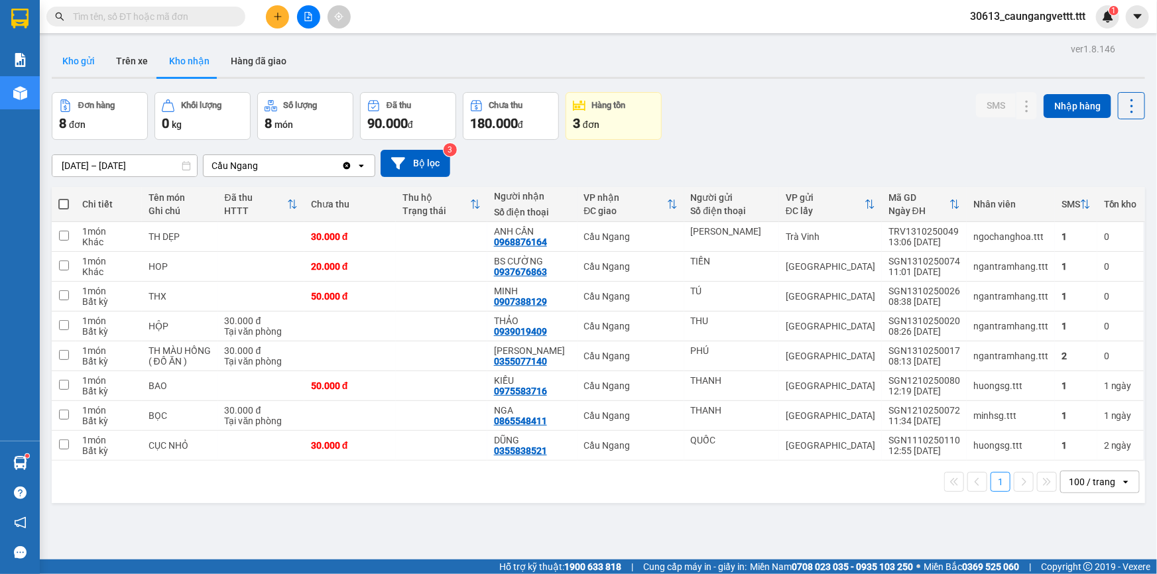
click at [86, 58] on button "Kho gửi" at bounding box center [79, 61] width 54 height 32
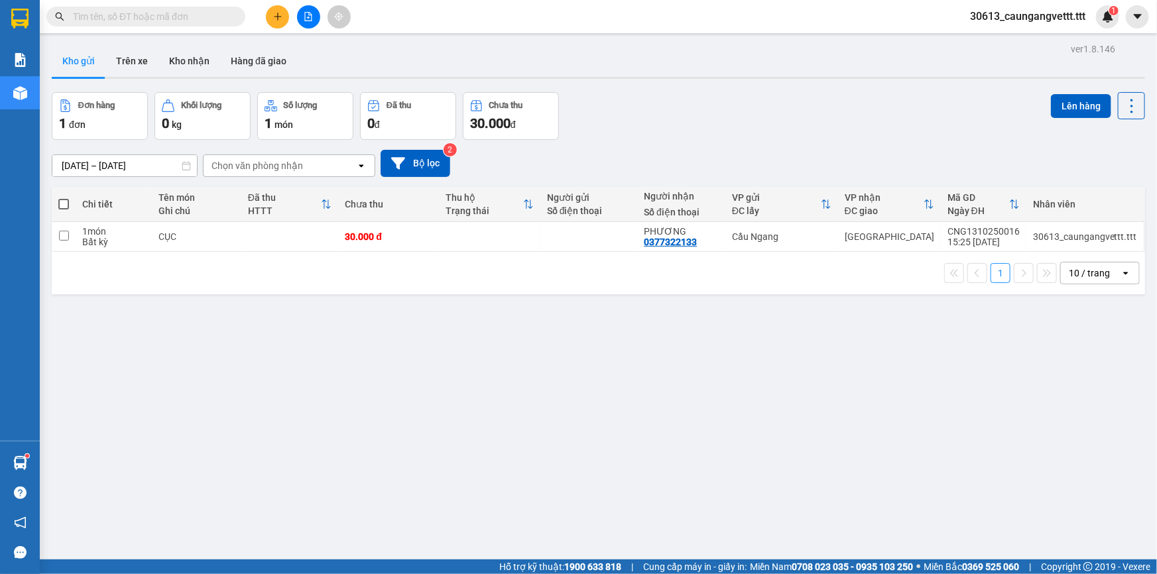
click at [62, 200] on span at bounding box center [63, 204] width 11 height 11
click at [64, 198] on input "checkbox" at bounding box center [64, 198] width 0 height 0
checkbox input "true"
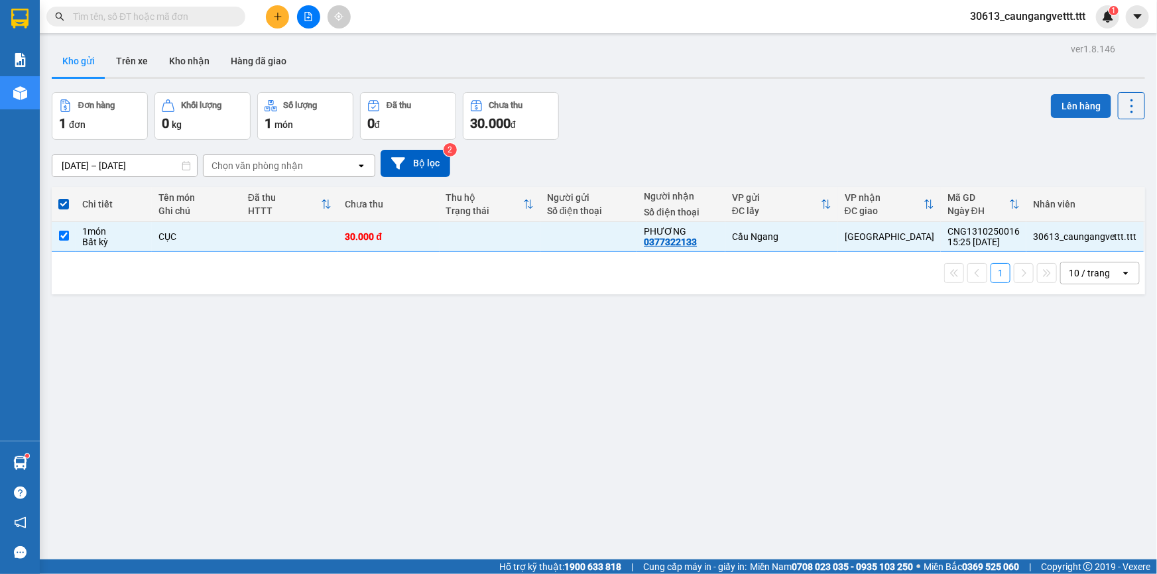
click at [1084, 106] on button "Lên hàng" at bounding box center [1081, 106] width 60 height 24
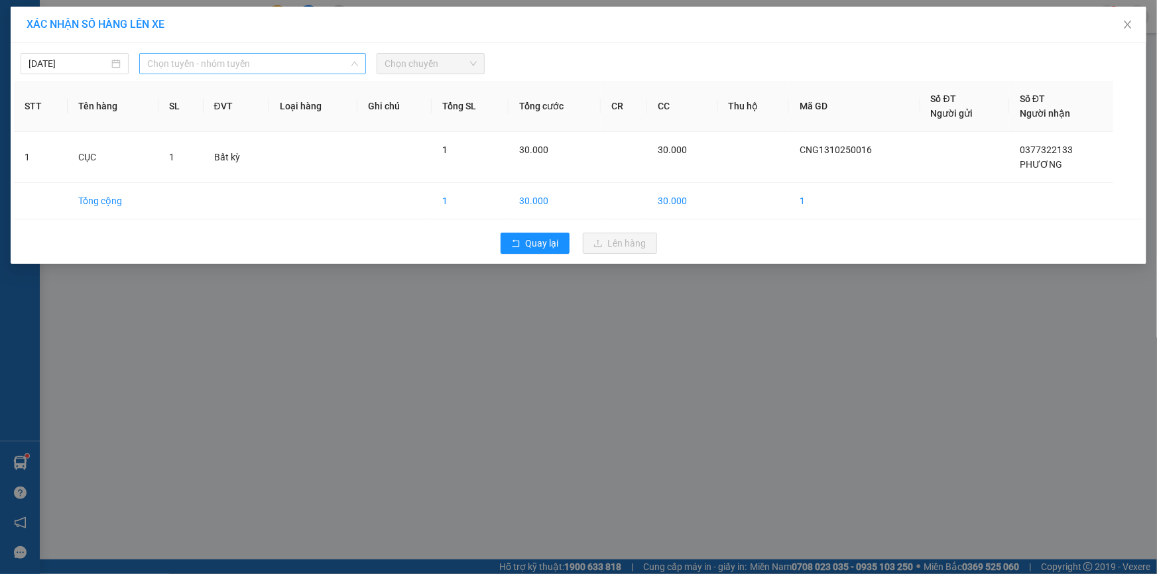
click at [303, 64] on span "Chọn tuyến - nhóm tuyến" at bounding box center [252, 64] width 211 height 20
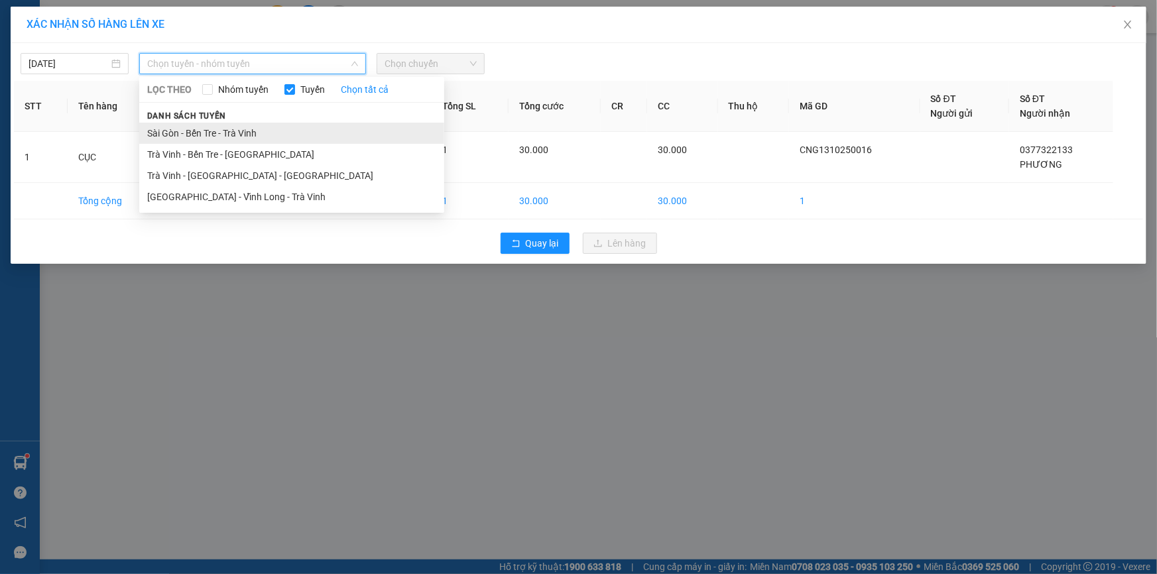
click at [219, 141] on li "Sài Gòn - Bến Tre - Trà Vinh" at bounding box center [291, 133] width 305 height 21
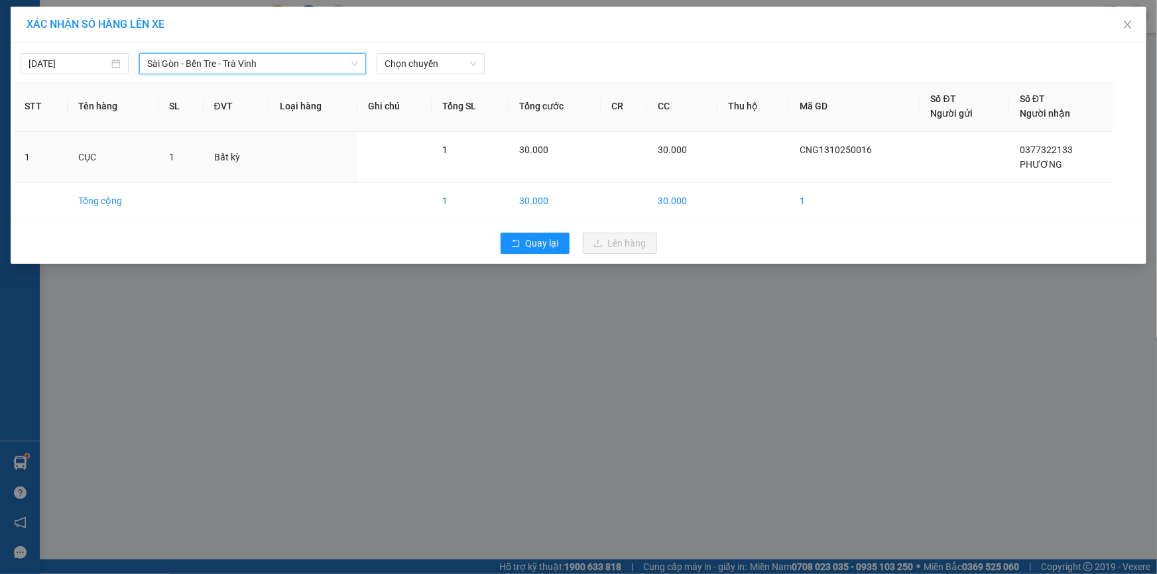
click at [318, 68] on span "Sài Gòn - Bến Tre - Trà Vinh" at bounding box center [252, 64] width 211 height 20
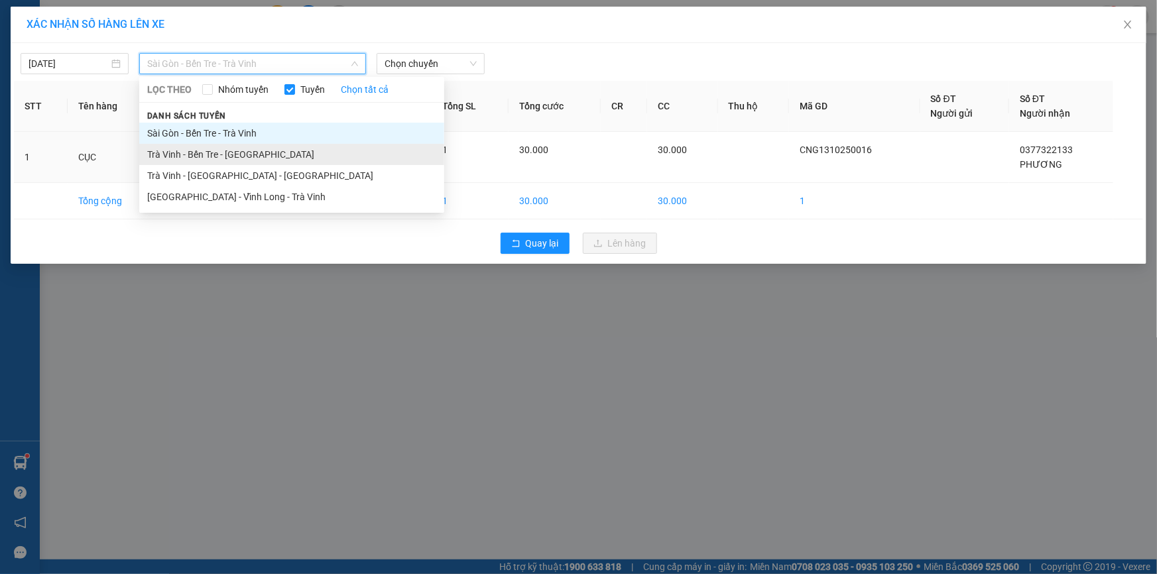
click at [237, 154] on li "Trà Vinh - Bến Tre - [GEOGRAPHIC_DATA]" at bounding box center [291, 154] width 305 height 21
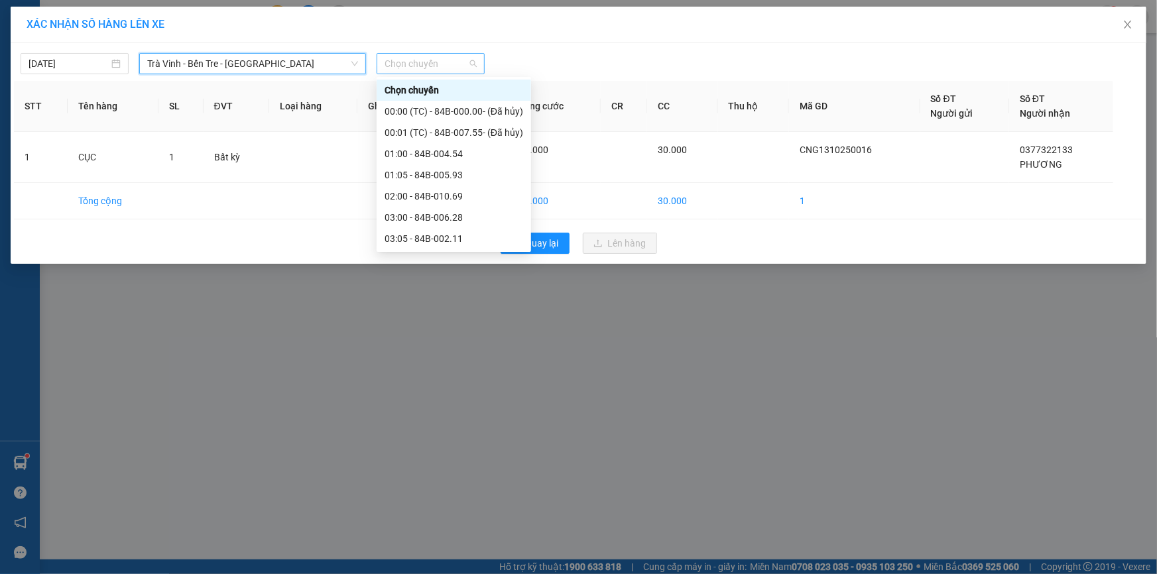
click at [447, 66] on span "Chọn chuyến" at bounding box center [431, 64] width 92 height 20
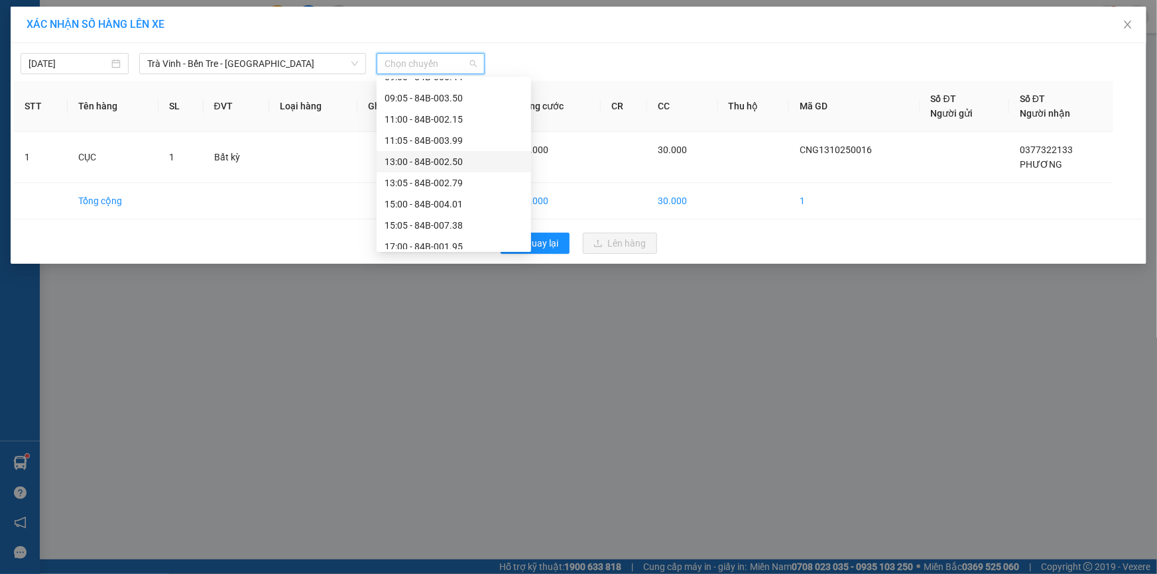
scroll to position [281, 0]
click at [424, 195] on div "17:00 - 84B-001.95" at bounding box center [454, 191] width 139 height 15
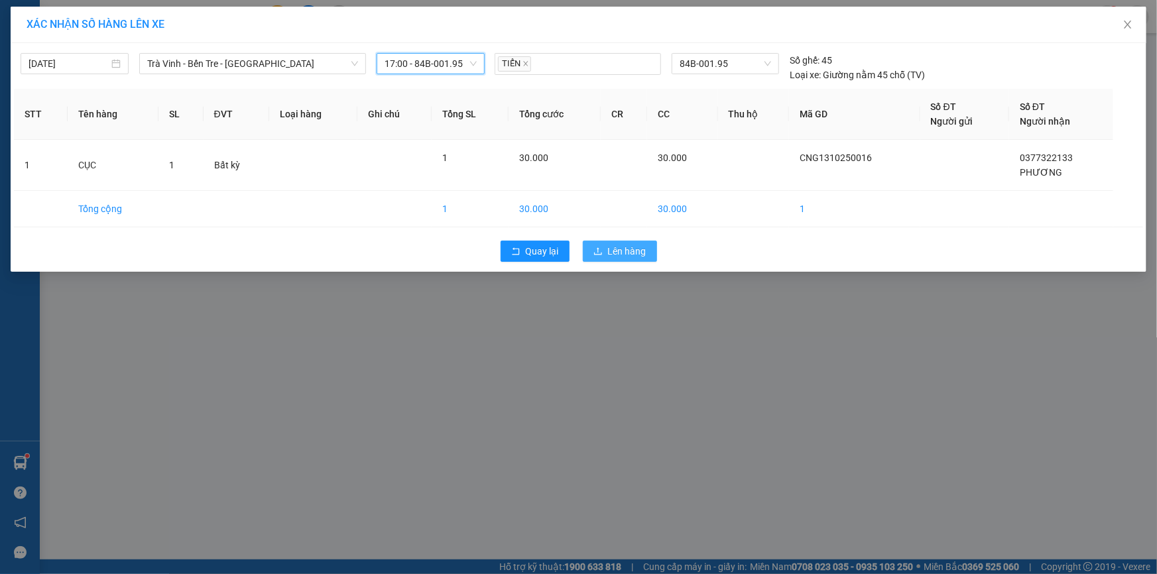
click at [621, 255] on span "Lên hàng" at bounding box center [627, 251] width 38 height 15
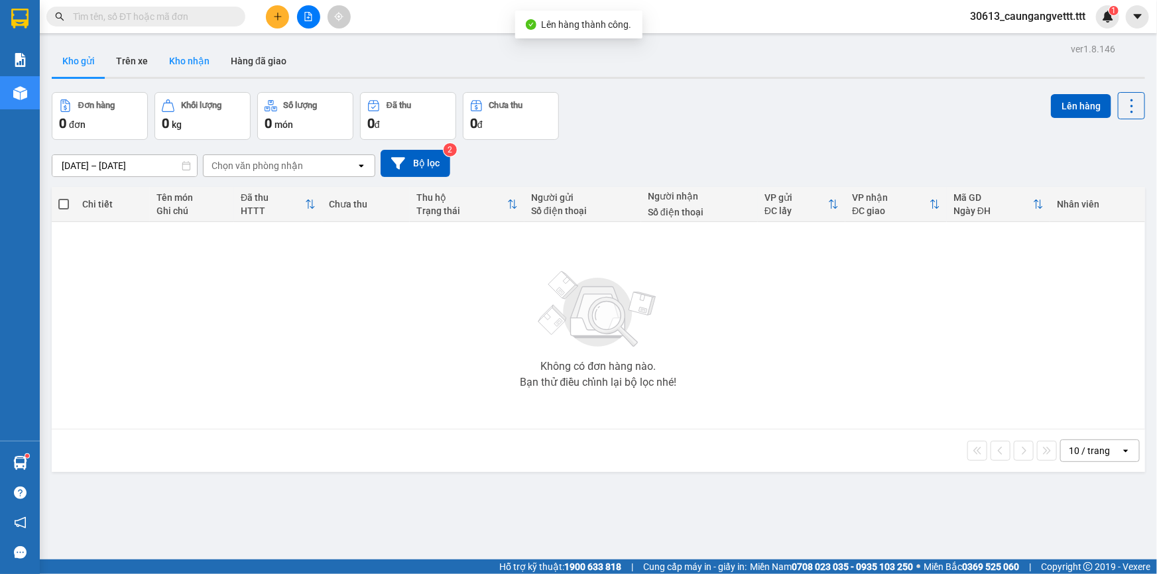
click at [184, 64] on button "Kho nhận" at bounding box center [189, 61] width 62 height 32
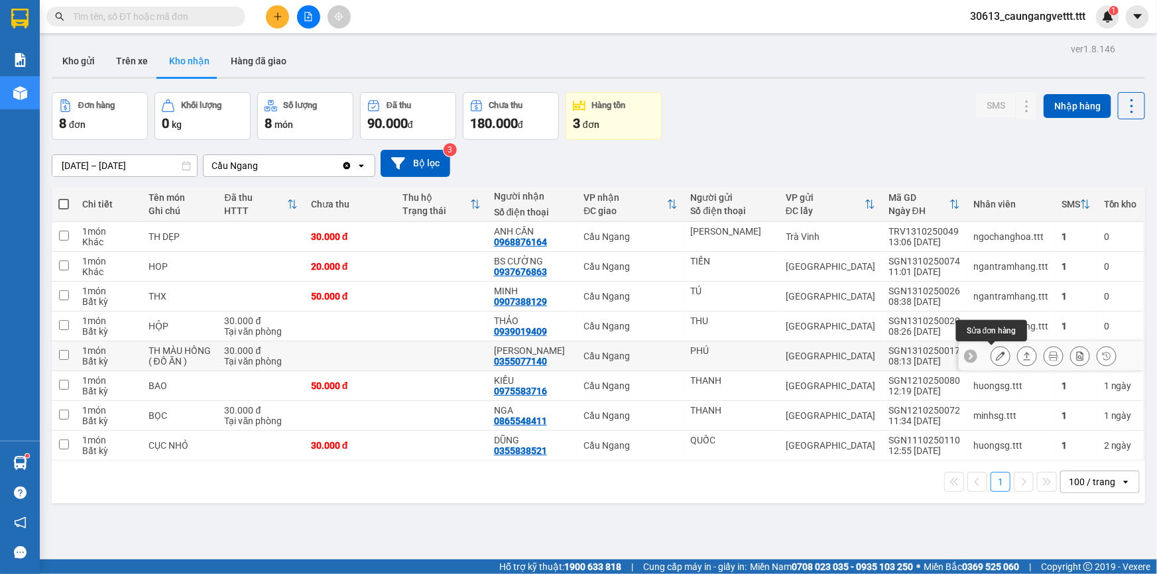
click at [996, 354] on icon at bounding box center [1000, 355] width 9 height 9
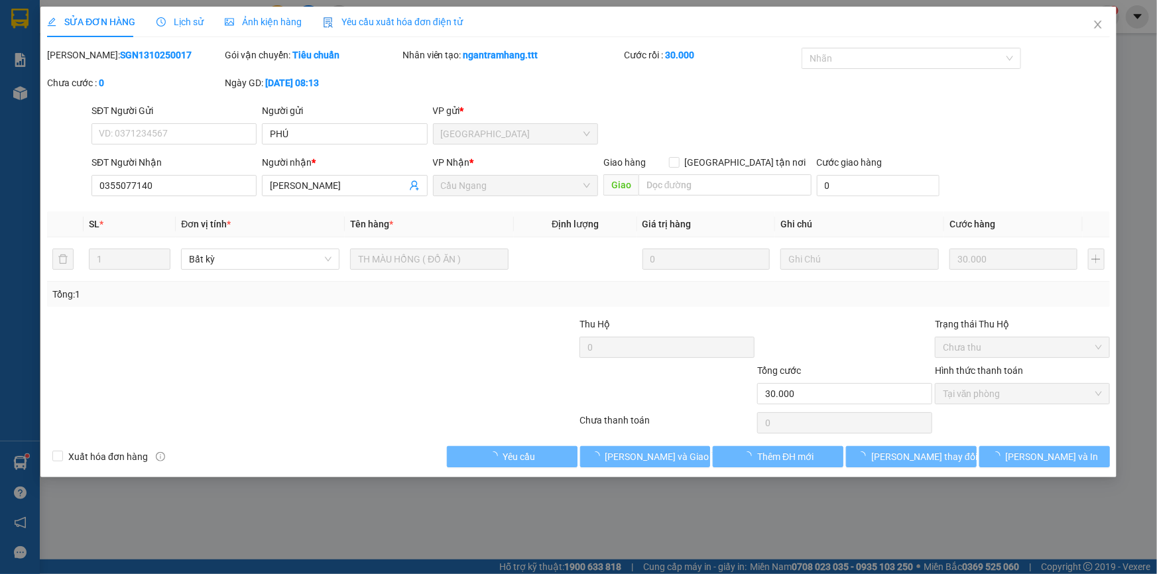
type input "PHÚ"
type input "0355077140"
type input "[PERSON_NAME]"
type input "30.000"
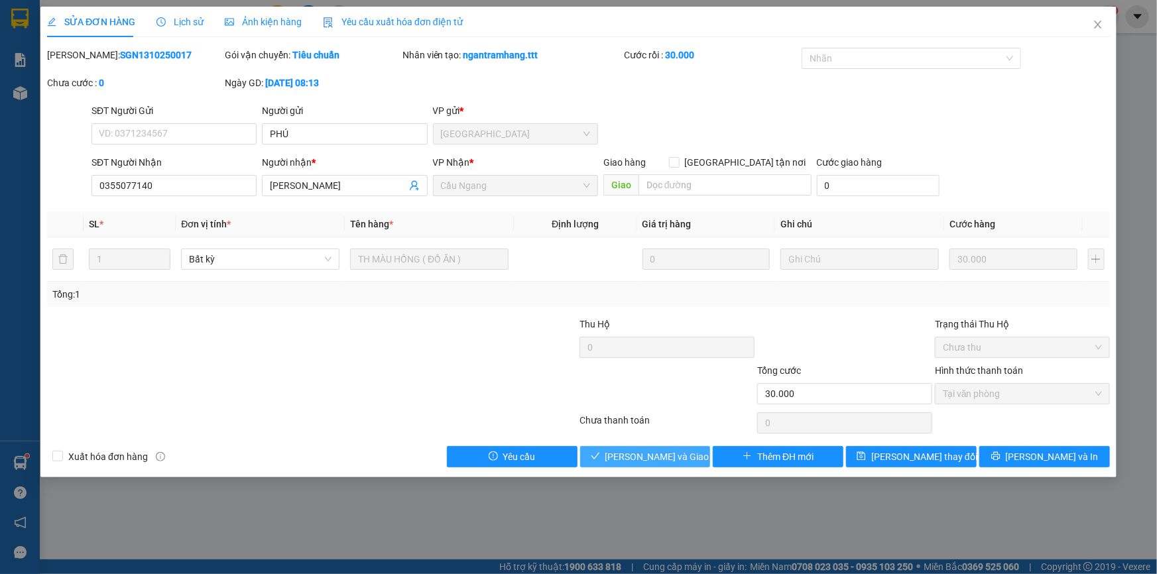
click at [633, 460] on span "[PERSON_NAME] và Giao hàng" at bounding box center [668, 457] width 127 height 15
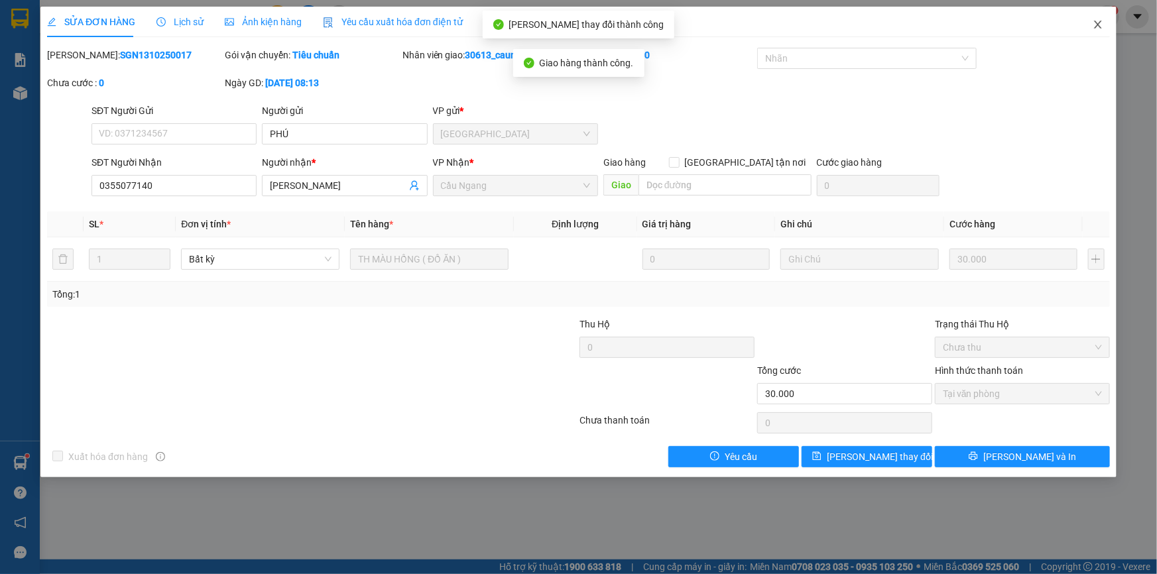
click at [1101, 20] on icon "close" at bounding box center [1098, 24] width 11 height 11
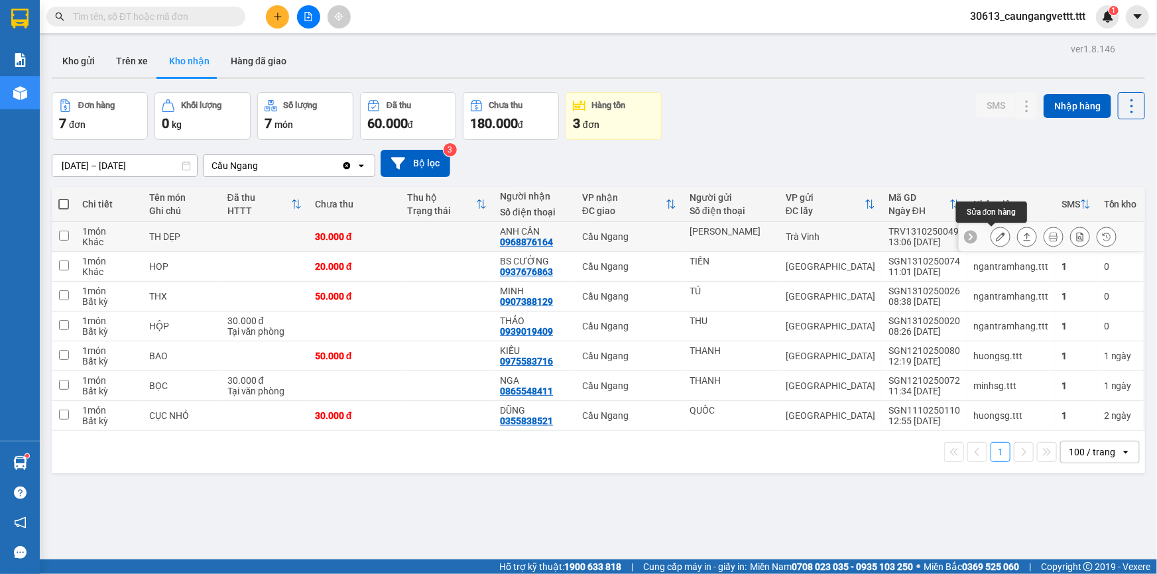
click at [996, 235] on icon at bounding box center [1000, 236] width 9 height 9
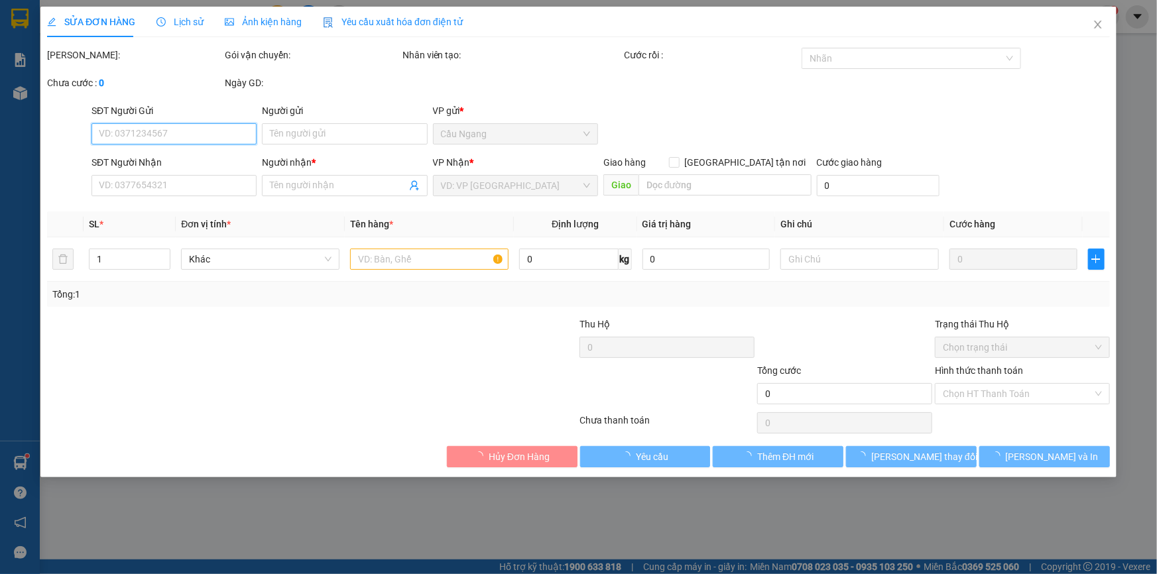
type input "[PERSON_NAME]"
type input "0968876164"
type input "ANH CẦN"
type input "30.000"
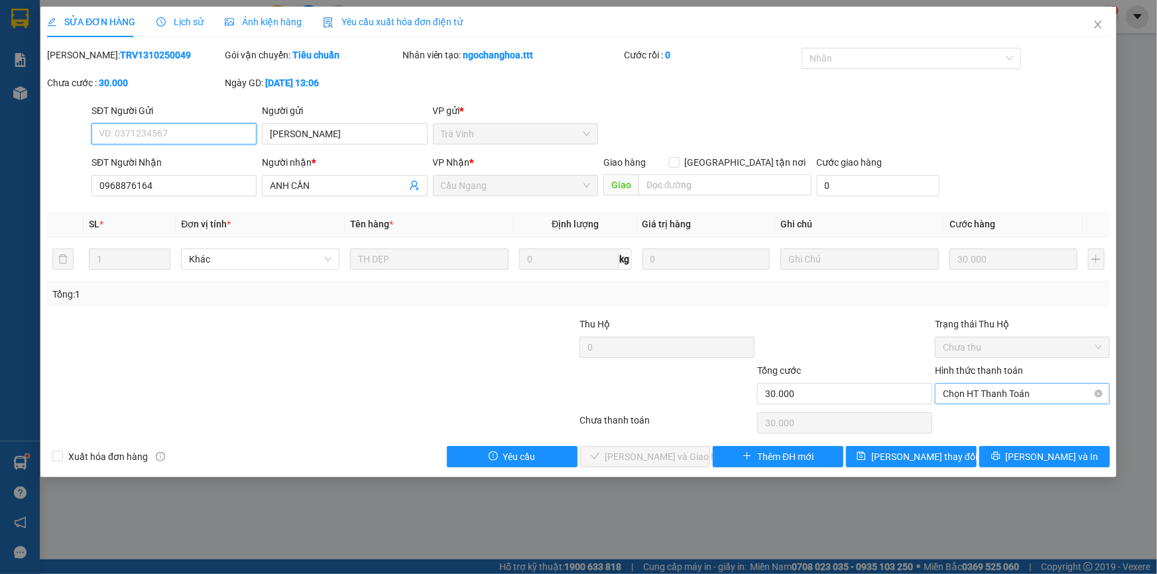
click at [987, 393] on span "Chọn HT Thanh Toán" at bounding box center [1022, 394] width 159 height 20
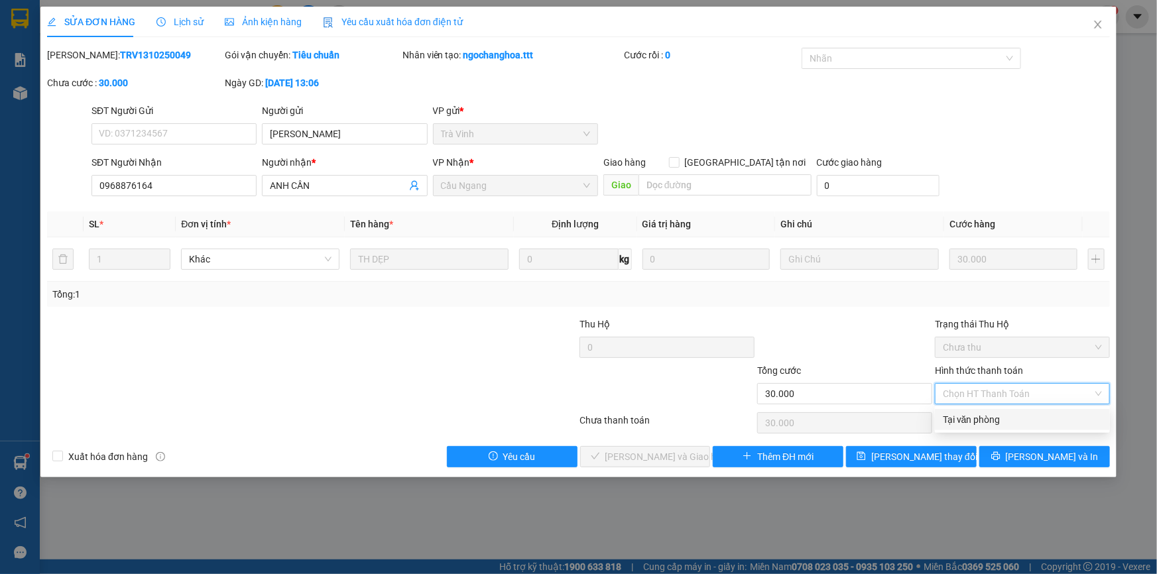
click at [990, 423] on div "Tại văn phòng" at bounding box center [1022, 419] width 159 height 15
type input "0"
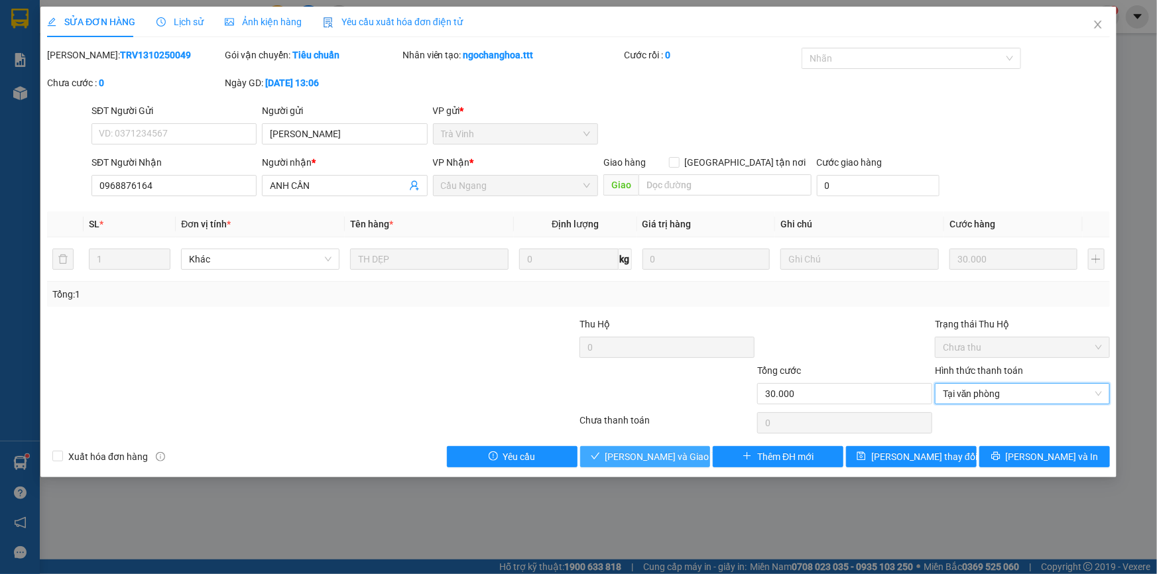
click at [662, 460] on span "[PERSON_NAME] và Giao hàng" at bounding box center [668, 457] width 127 height 15
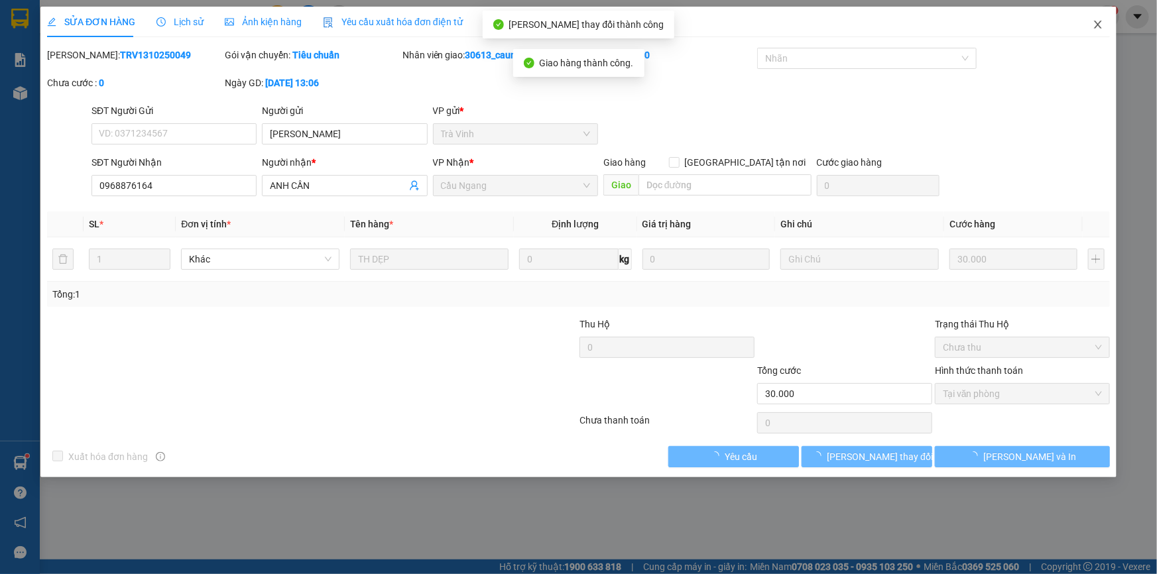
click at [1095, 27] on icon "close" at bounding box center [1098, 24] width 11 height 11
